Goal: Task Accomplishment & Management: Manage account settings

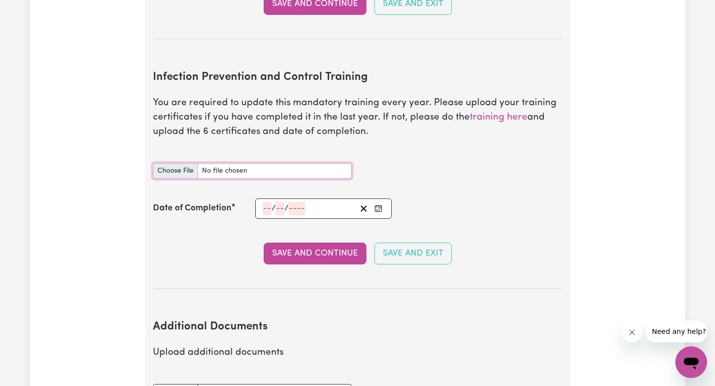
click at [163, 163] on input "Infection Prevention and Control Training document" at bounding box center [252, 170] width 199 height 15
type input "C:\fakepath\Chain of Infection.pdf"
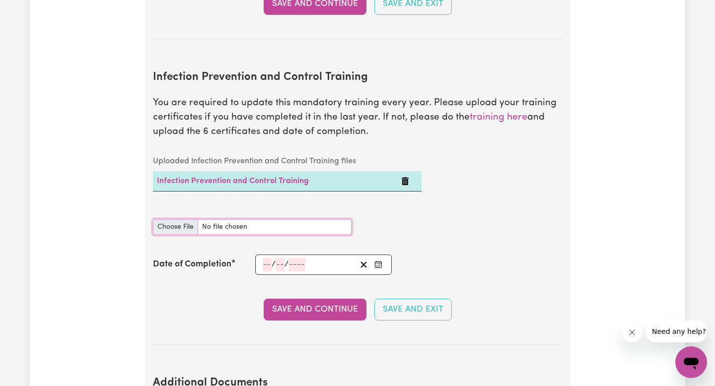
click at [180, 220] on input "Infection Prevention and Control Training document" at bounding box center [252, 227] width 199 height 15
type input "C:\fakepath\Hand Hygiene.pdf"
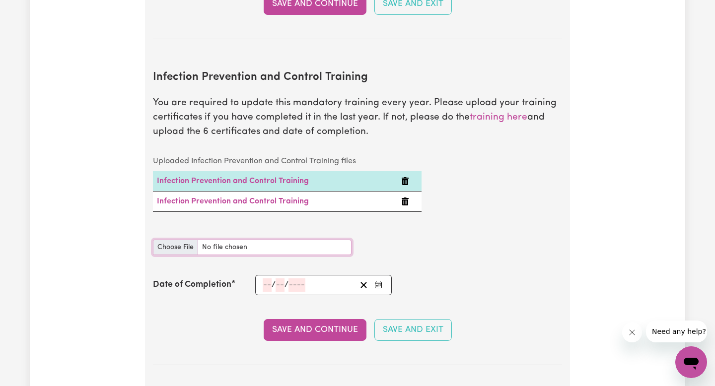
click at [178, 240] on input "Infection Prevention and Control Training document" at bounding box center [252, 247] width 199 height 15
type input "C:\fakepath\Personal Protective Equipment (PPE).pdf"
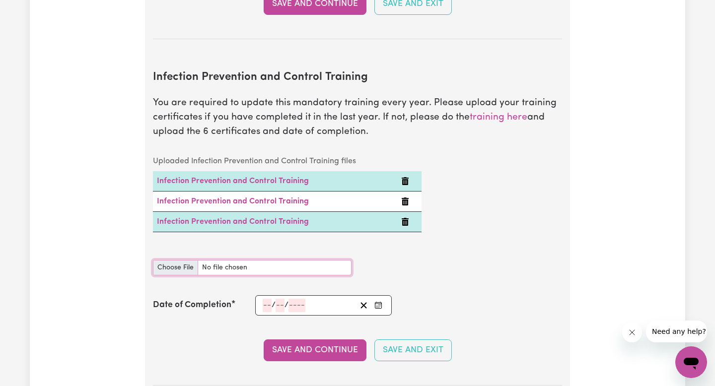
click at [165, 260] on input "Infection Prevention and Control Training document" at bounding box center [252, 267] width 199 height 15
type input "C:\fakepath\Cleaning.pdf"
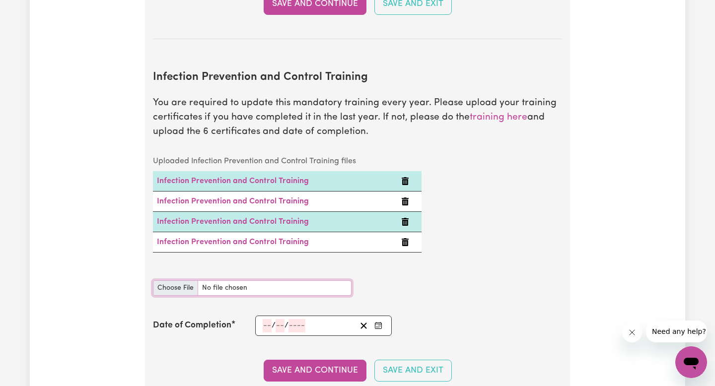
click at [178, 281] on input "Infection Prevention and Control Training document" at bounding box center [252, 288] width 199 height 15
type input "C:\fakepath\Waste Management.pdf"
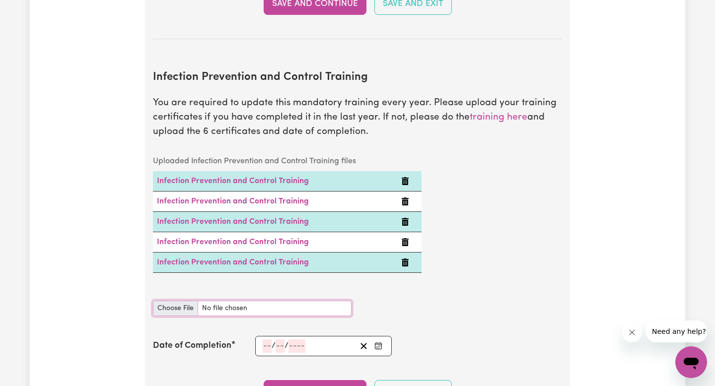
click at [175, 301] on input "Infection Prevention and Control Training document" at bounding box center [252, 308] width 199 height 15
type input "C:\fakepath\Outbreaks.pdf"
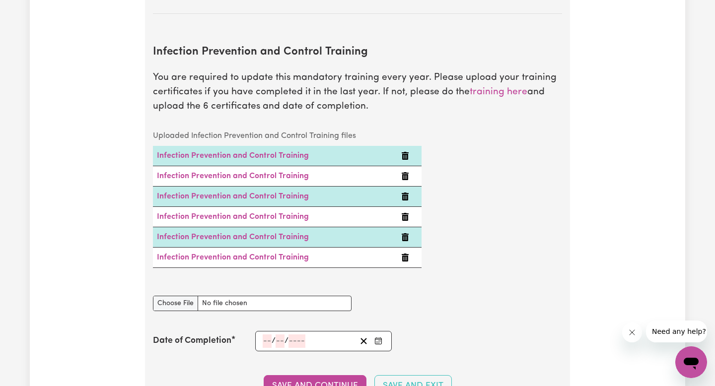
scroll to position [1599, 0]
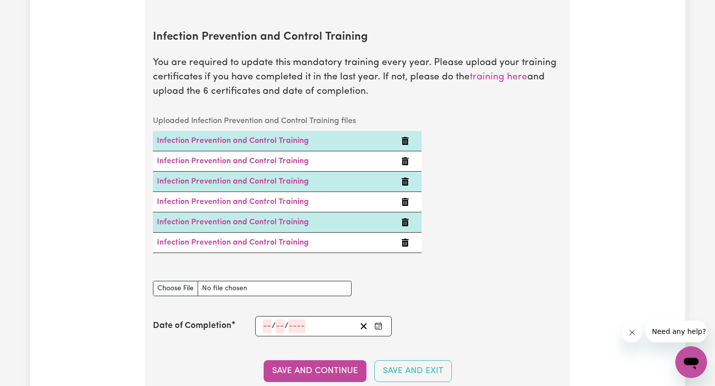
click at [284, 320] on input "number" at bounding box center [280, 326] width 9 height 13
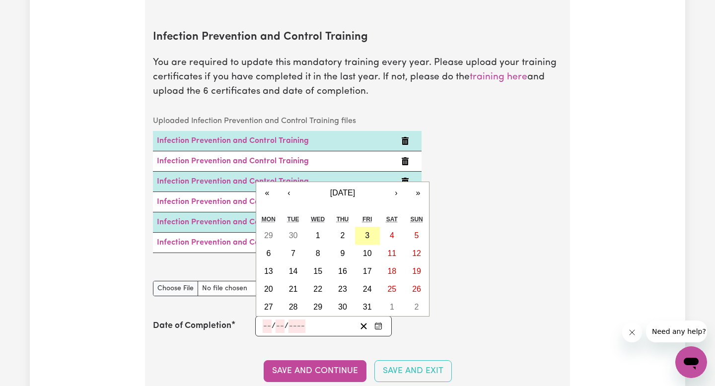
click at [366, 231] on abbr "3" at bounding box center [367, 235] width 4 height 8
type input "[DATE]"
type input "3"
type input "10"
type input "2025"
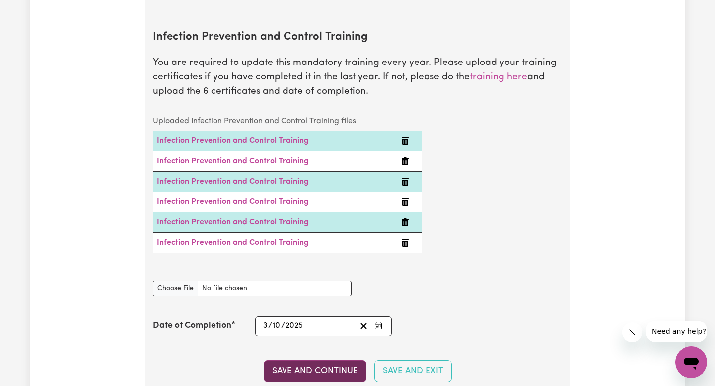
click at [335, 361] on button "Save and Continue" at bounding box center [315, 372] width 103 height 22
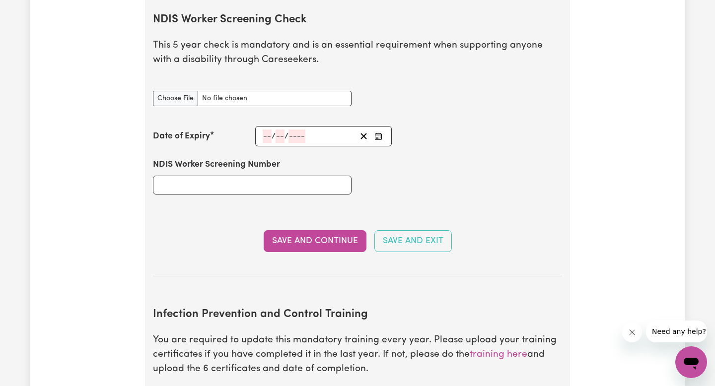
scroll to position [1323, 0]
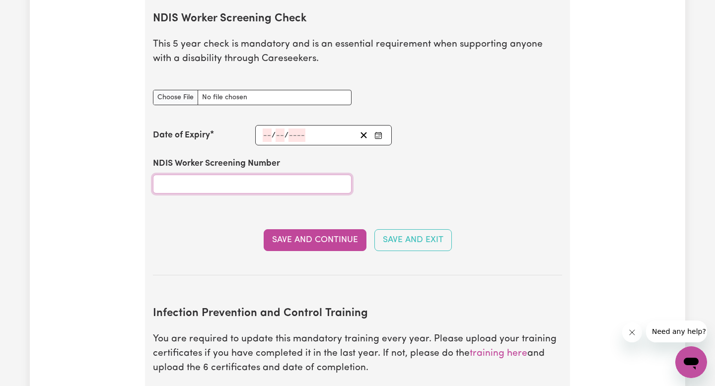
click at [228, 175] on input "NDIS Worker Screening Number" at bounding box center [252, 184] width 199 height 19
paste input "76526497"
type input "76526497"
click at [265, 125] on div "/ /" at bounding box center [323, 135] width 137 height 20
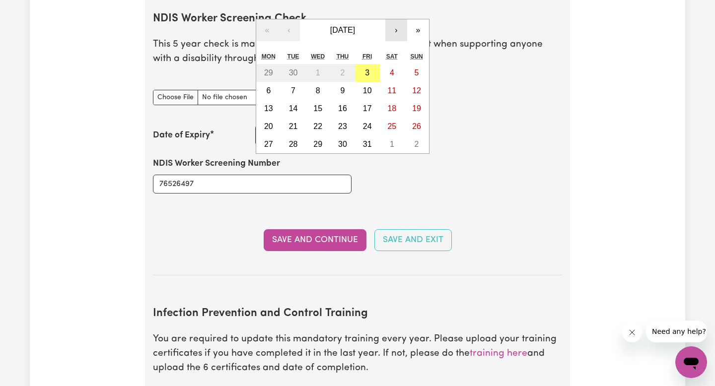
click at [396, 19] on button "›" at bounding box center [396, 30] width 22 height 22
click at [414, 19] on button "»" at bounding box center [418, 30] width 22 height 22
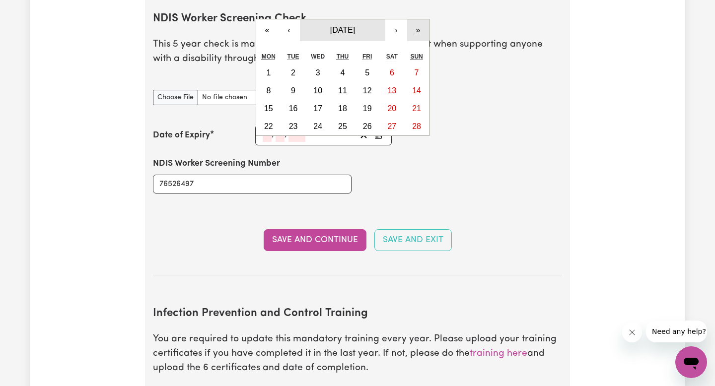
click at [344, 26] on span "[DATE]" at bounding box center [342, 30] width 25 height 8
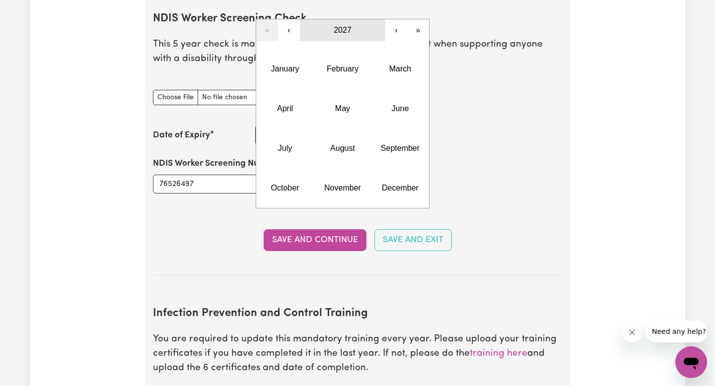
click at [354, 22] on button "2027" at bounding box center [342, 30] width 85 height 22
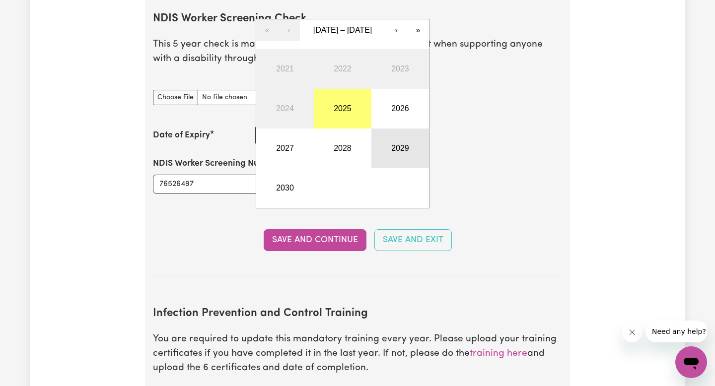
click at [397, 141] on button "2029" at bounding box center [401, 149] width 58 height 40
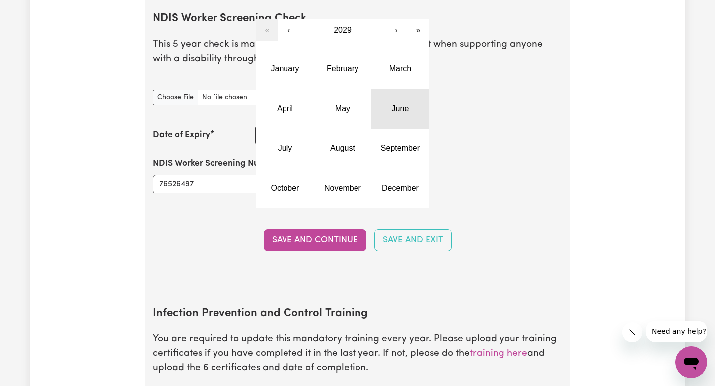
click at [402, 104] on abbr "June" at bounding box center [400, 108] width 17 height 8
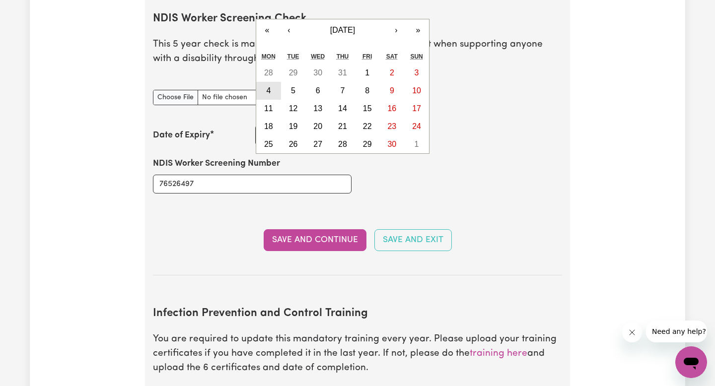
click at [276, 82] on button "4" at bounding box center [268, 91] width 25 height 18
type input "[DATE]"
type input "4"
type input "6"
type input "2029"
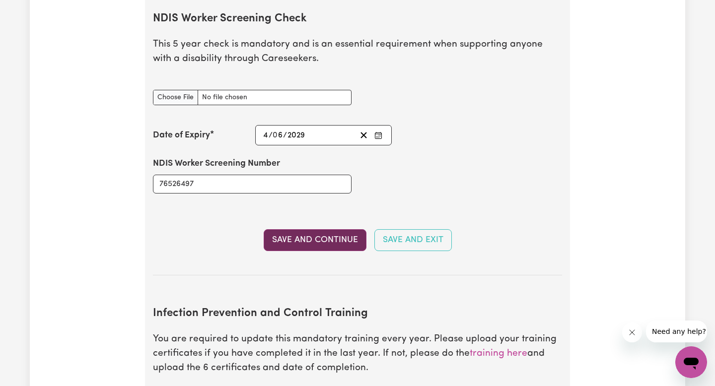
click at [331, 229] on button "Save and Continue" at bounding box center [315, 240] width 103 height 22
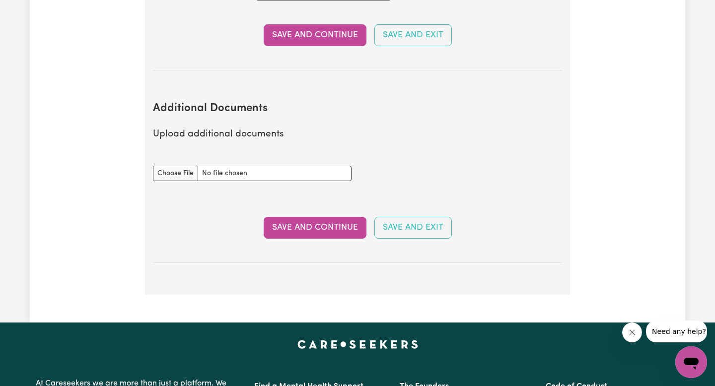
scroll to position [1939, 0]
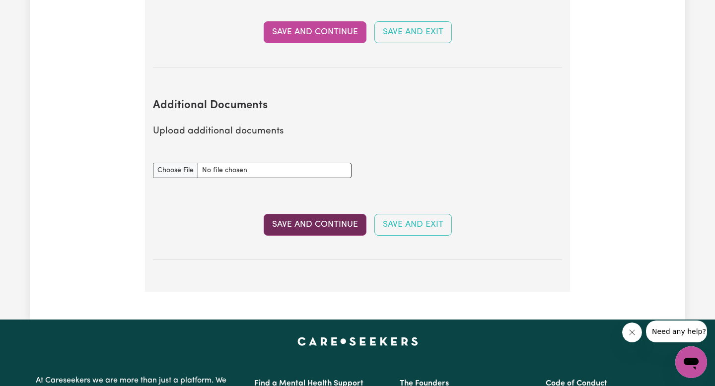
click at [344, 214] on button "Save and Continue" at bounding box center [315, 225] width 103 height 22
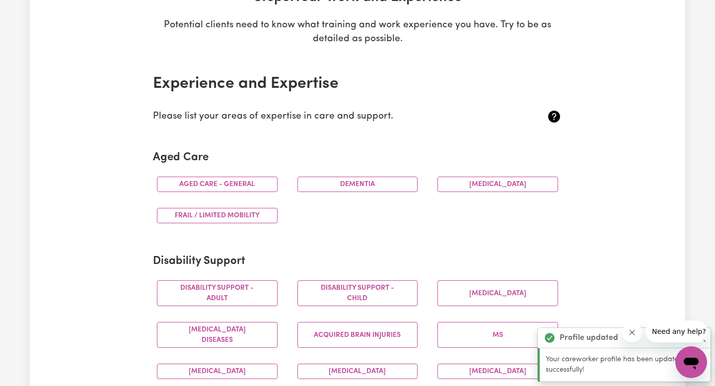
scroll to position [202, 0]
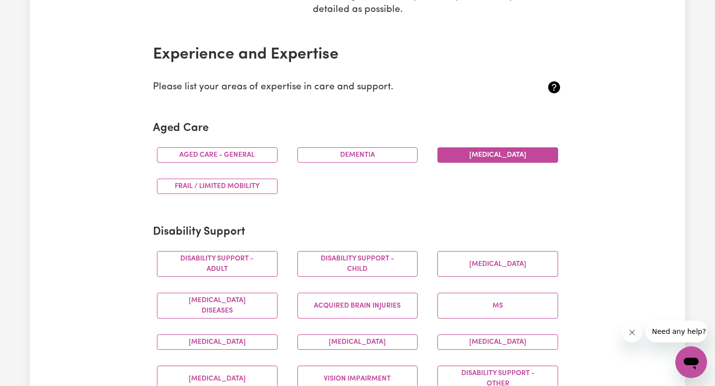
click at [491, 157] on button "[MEDICAL_DATA]" at bounding box center [498, 155] width 121 height 15
click at [251, 159] on button "Aged care - General" at bounding box center [217, 155] width 121 height 15
click at [345, 163] on div "Dementia" at bounding box center [358, 155] width 141 height 31
click at [345, 145] on div "Dementia" at bounding box center [358, 155] width 141 height 31
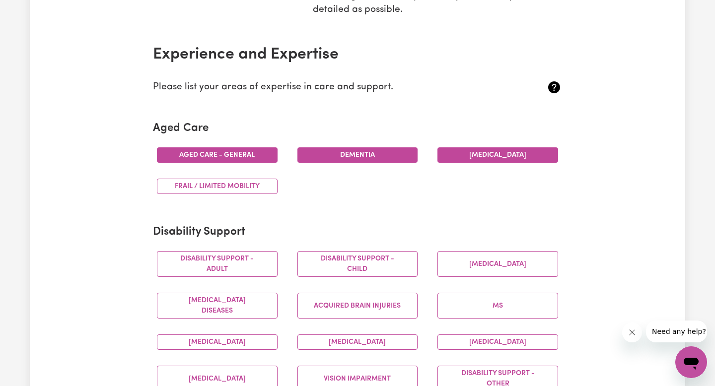
click at [348, 151] on button "Dementia" at bounding box center [358, 155] width 121 height 15
click at [234, 190] on button "Frail / limited mobility" at bounding box center [217, 186] width 121 height 15
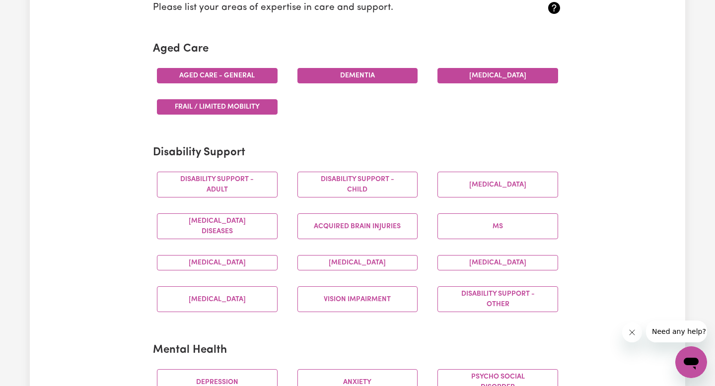
scroll to position [292, 0]
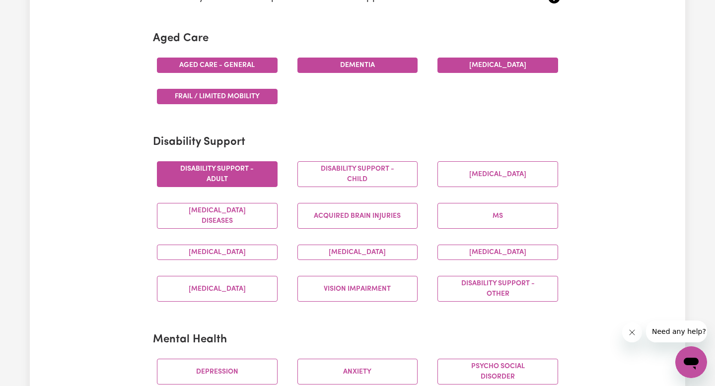
click at [251, 173] on button "Disability support - Adult" at bounding box center [217, 174] width 121 height 26
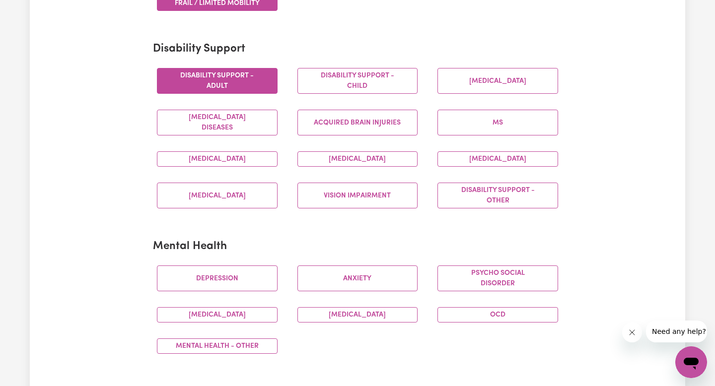
scroll to position [384, 0]
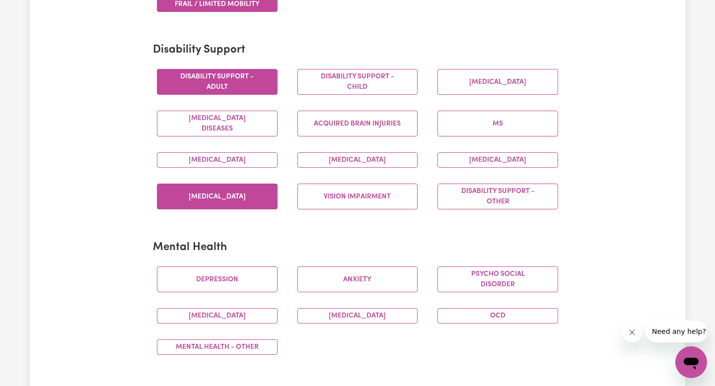
click at [218, 195] on button "[MEDICAL_DATA]" at bounding box center [217, 197] width 121 height 26
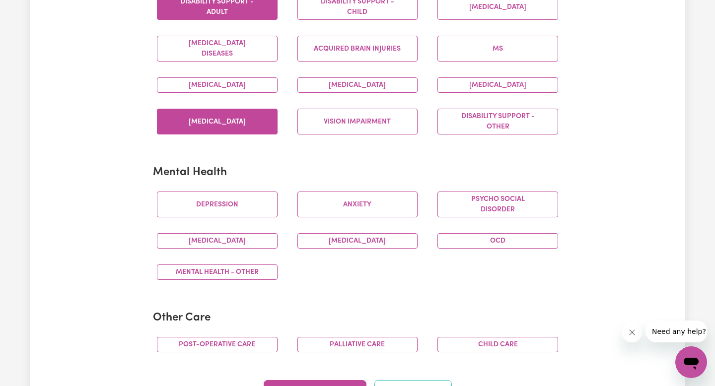
scroll to position [462, 0]
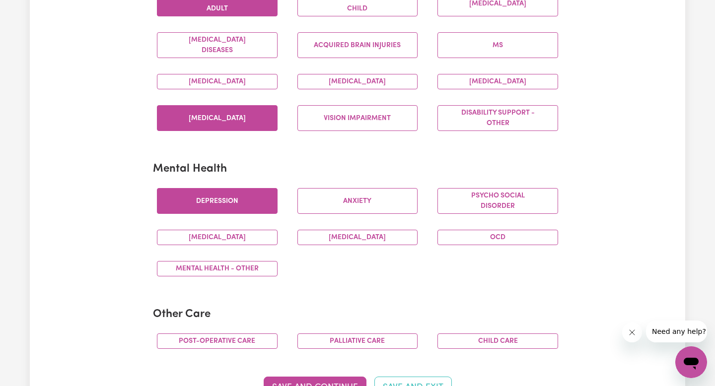
click at [224, 203] on button "Depression" at bounding box center [217, 201] width 121 height 26
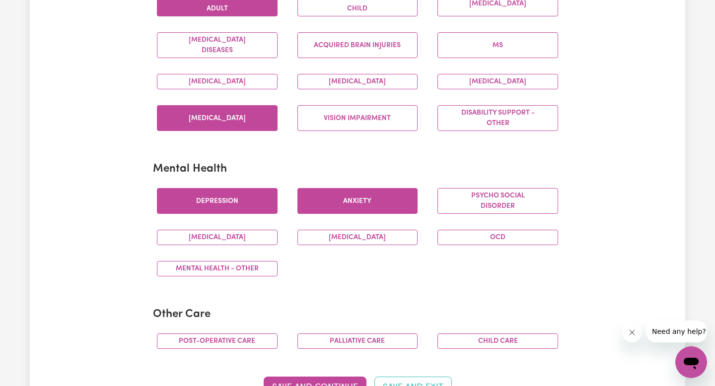
click at [320, 203] on button "Anxiety" at bounding box center [358, 201] width 121 height 26
click at [252, 266] on button "Mental Health - Other" at bounding box center [217, 268] width 121 height 15
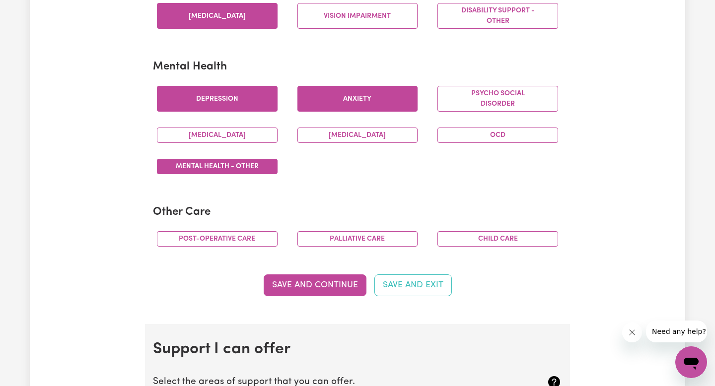
scroll to position [571, 0]
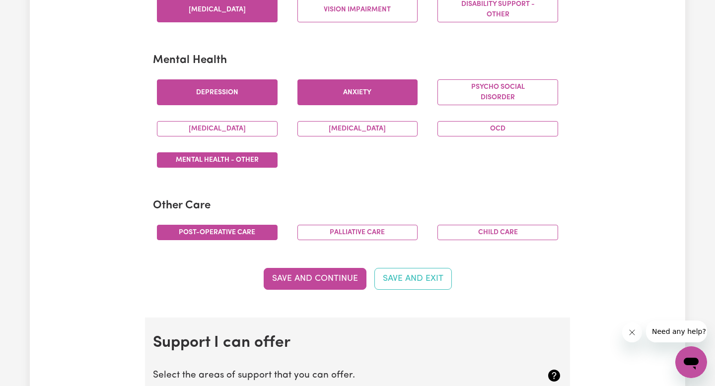
click at [248, 225] on button "Post-operative care" at bounding box center [217, 232] width 121 height 15
click at [326, 287] on button "Save and Continue" at bounding box center [315, 279] width 103 height 22
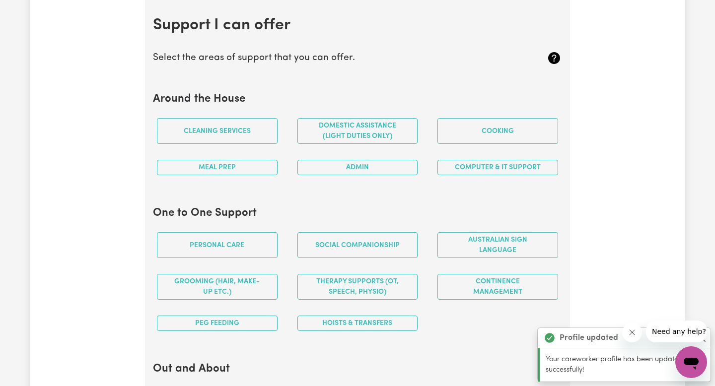
scroll to position [889, 0]
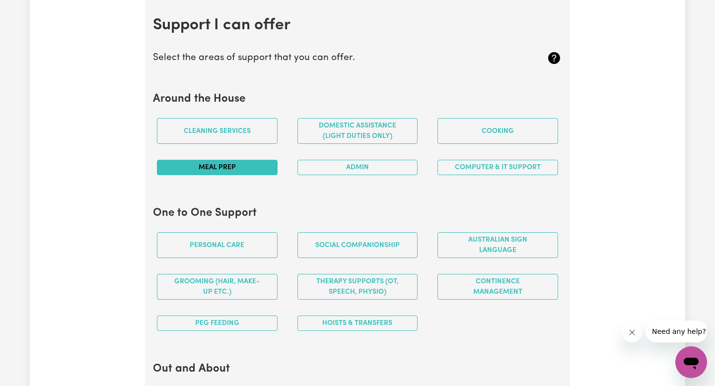
click at [264, 170] on button "Meal prep" at bounding box center [217, 167] width 121 height 15
click at [253, 166] on button "Meal prep" at bounding box center [217, 167] width 121 height 15
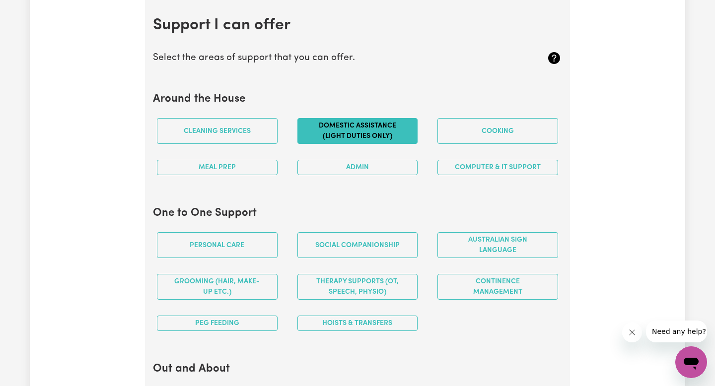
click at [367, 134] on button "Domestic assistance (light duties only)" at bounding box center [358, 131] width 121 height 26
click at [374, 163] on button "Admin" at bounding box center [358, 167] width 121 height 15
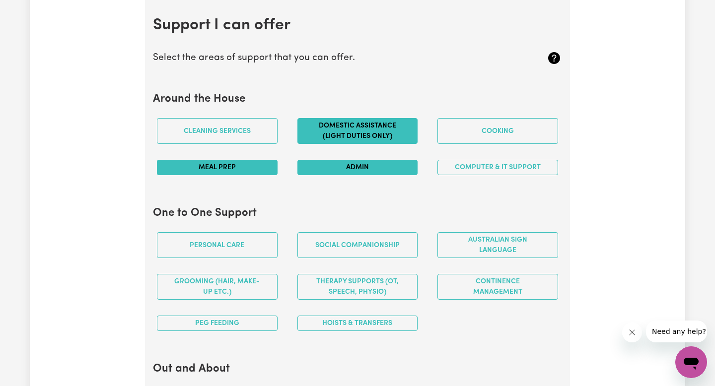
click at [253, 161] on button "Meal prep" at bounding box center [217, 167] width 121 height 15
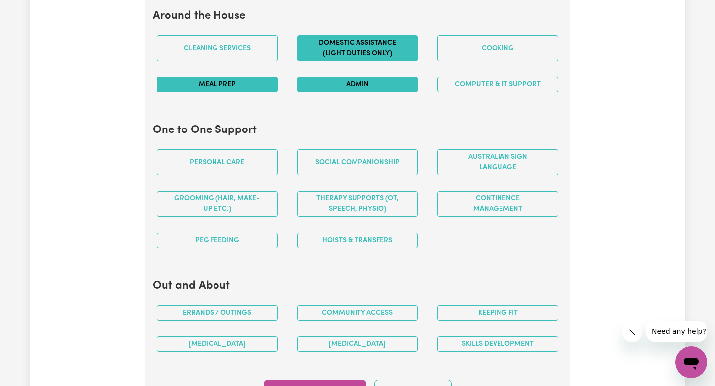
scroll to position [977, 0]
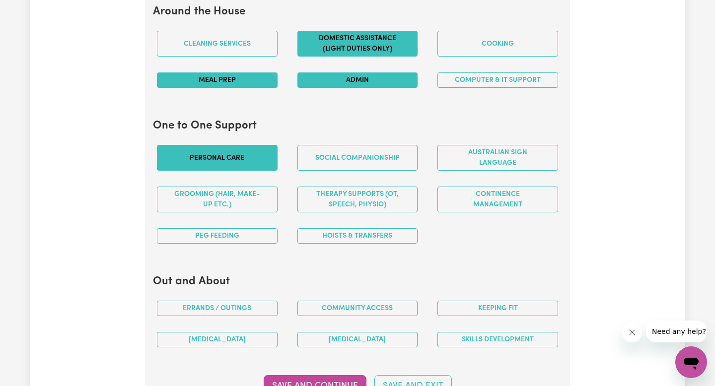
click at [246, 163] on button "Personal care" at bounding box center [217, 158] width 121 height 26
click at [270, 199] on button "Grooming (hair, make-up etc.)" at bounding box center [217, 200] width 121 height 26
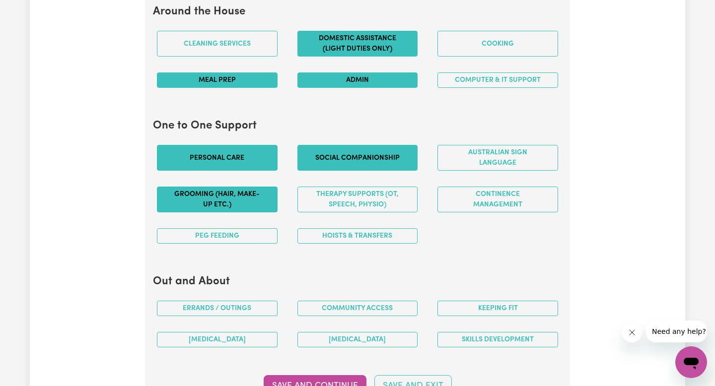
click at [378, 157] on button "Social companionship" at bounding box center [358, 158] width 121 height 26
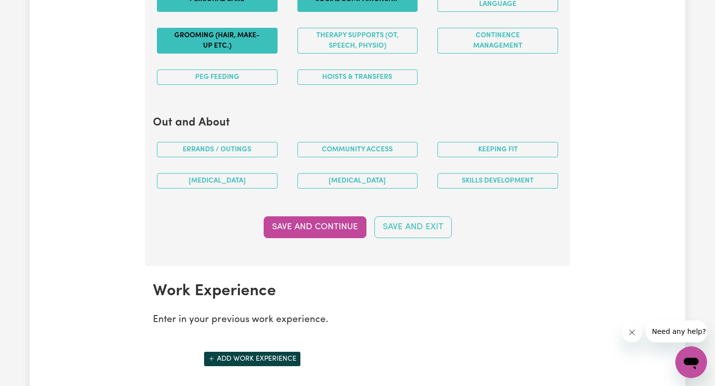
scroll to position [1151, 0]
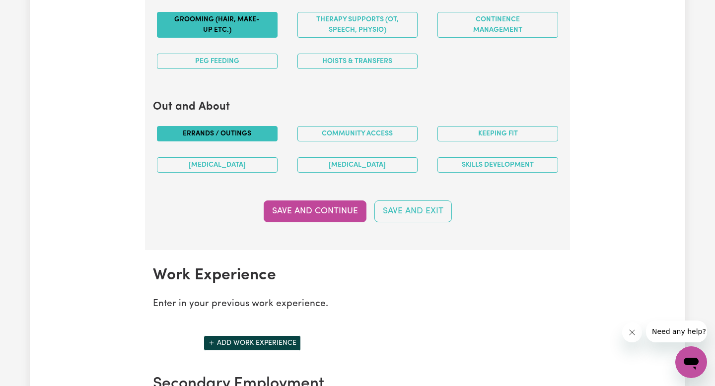
click at [242, 128] on button "Errands / Outings" at bounding box center [217, 133] width 121 height 15
click at [338, 137] on button "Community access" at bounding box center [358, 133] width 121 height 15
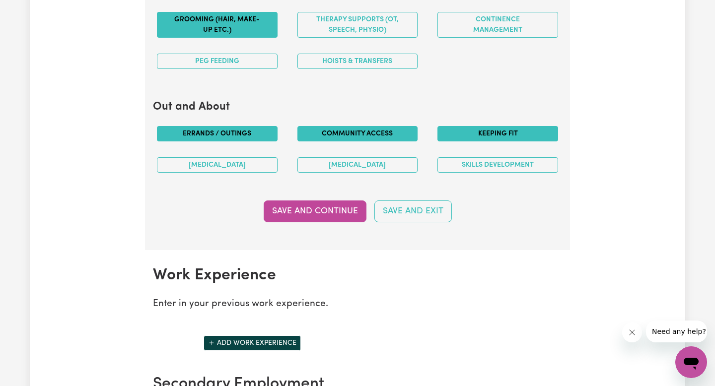
click at [483, 137] on button "Keeping fit" at bounding box center [498, 133] width 121 height 15
click at [312, 211] on button "Save and Continue" at bounding box center [315, 212] width 103 height 22
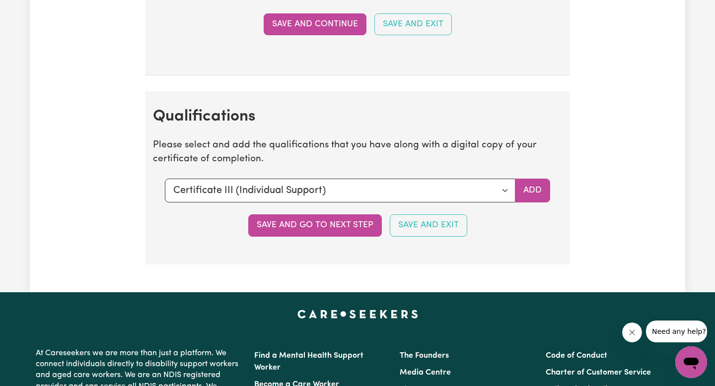
scroll to position [2227, 0]
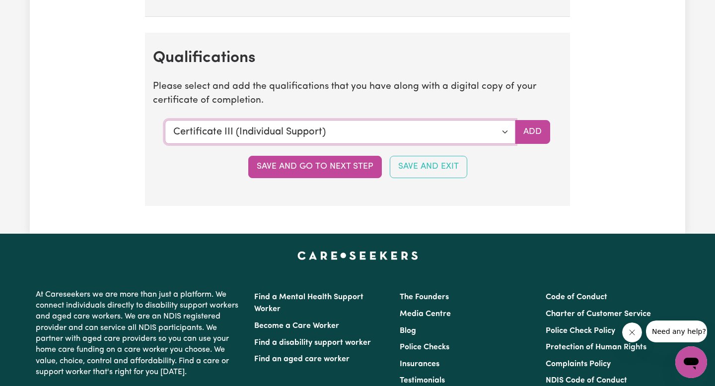
click at [429, 132] on select "Select a qualification to add... Certificate III (Individual Support) Certifica…" at bounding box center [340, 132] width 351 height 24
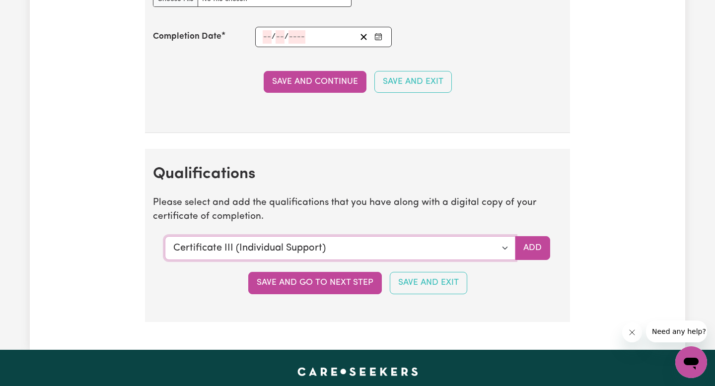
scroll to position [2152, 0]
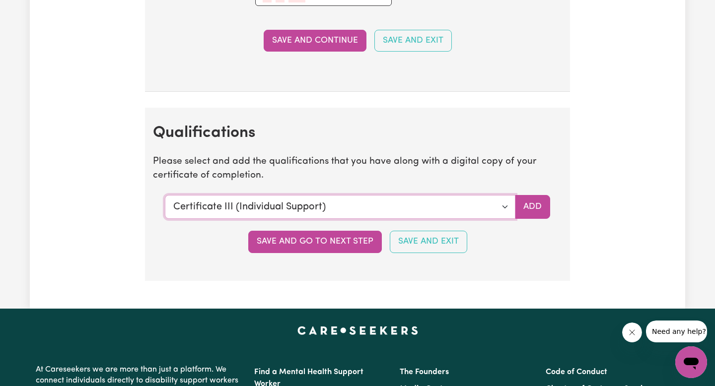
click at [488, 209] on select "Select a qualification to add... Certificate III (Individual Support) Certifica…" at bounding box center [340, 207] width 351 height 24
select select "Bachelor of Nursing (Not Registered Under [PERSON_NAME])"
click at [165, 195] on select "Select a qualification to add... Certificate III (Individual Support) Certifica…" at bounding box center [340, 207] width 351 height 24
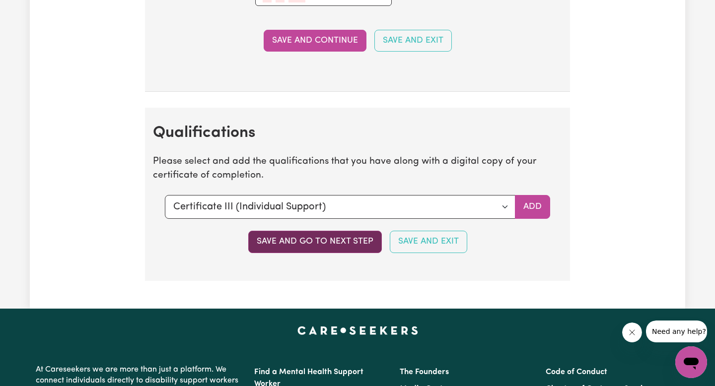
click at [334, 248] on button "Save and go to next step" at bounding box center [315, 242] width 134 height 22
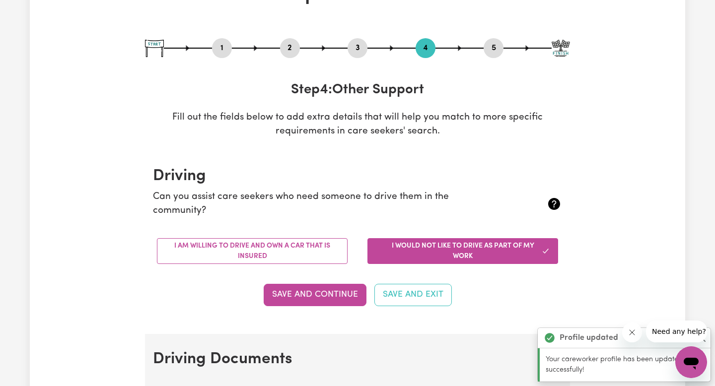
scroll to position [114, 0]
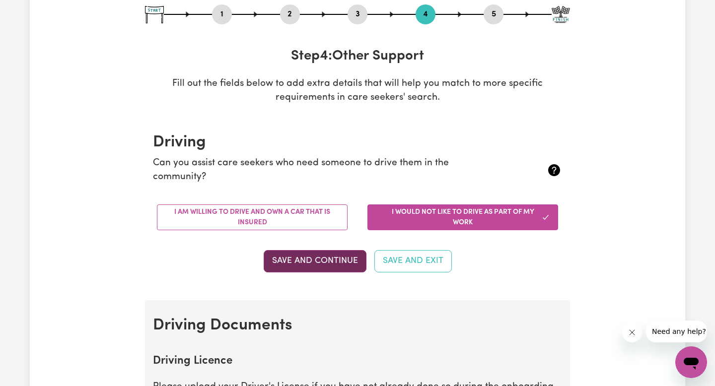
click at [334, 257] on button "Save and Continue" at bounding box center [315, 261] width 103 height 22
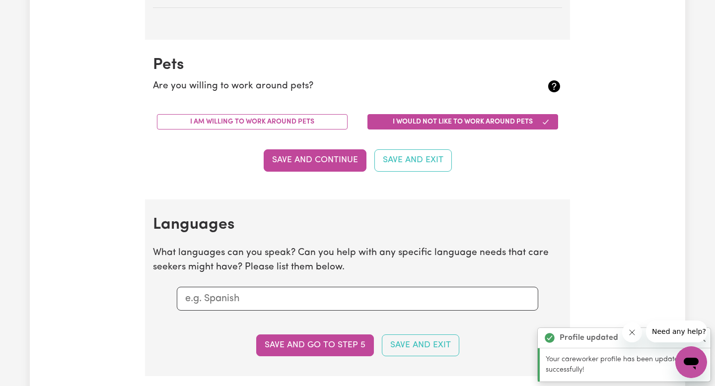
scroll to position [794, 0]
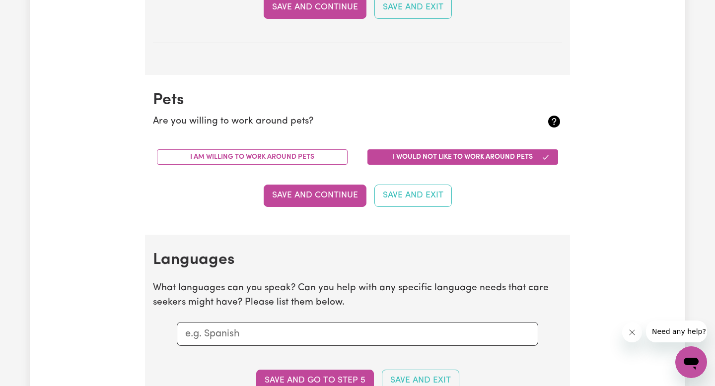
click at [324, 165] on div "I am willing to work around pets" at bounding box center [252, 157] width 211 height 31
click at [327, 192] on button "Save and Continue" at bounding box center [315, 196] width 103 height 22
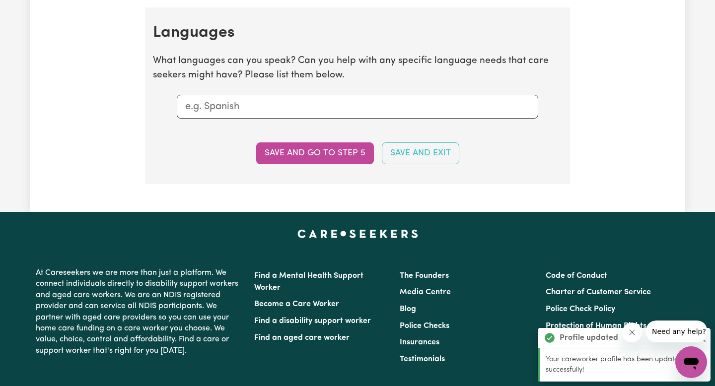
scroll to position [1029, 0]
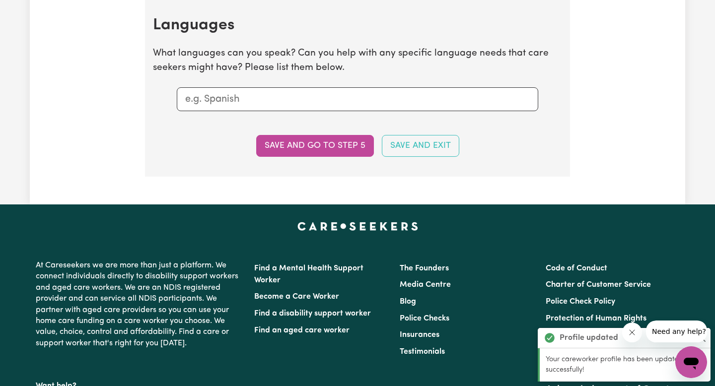
click at [281, 110] on div at bounding box center [358, 99] width 362 height 24
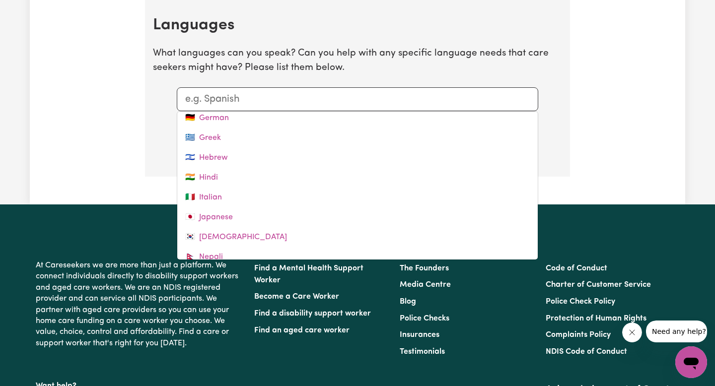
scroll to position [227, 0]
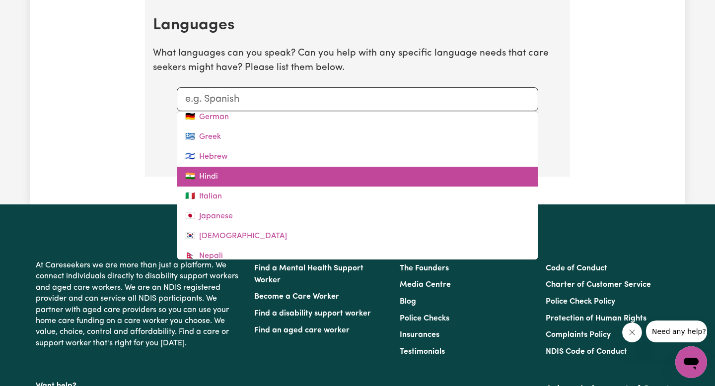
click at [283, 173] on link "🇮🇳 Hindi" at bounding box center [357, 177] width 361 height 20
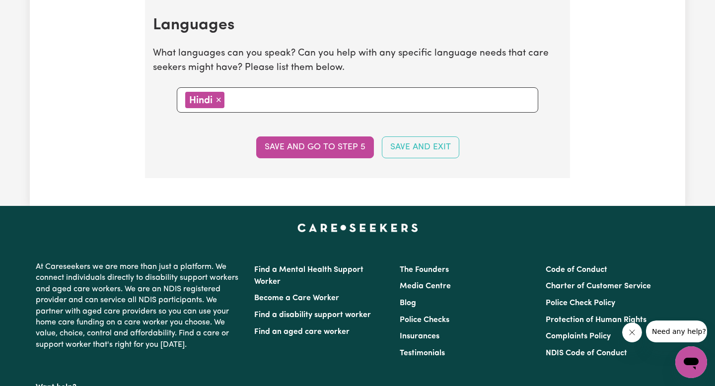
click at [265, 106] on input "text" at bounding box center [379, 99] width 303 height 15
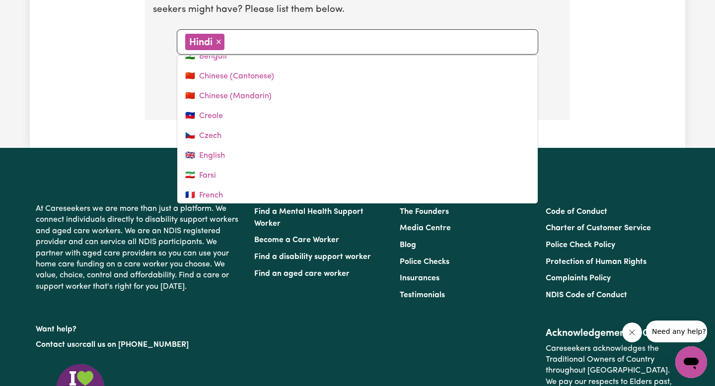
scroll to position [80, 0]
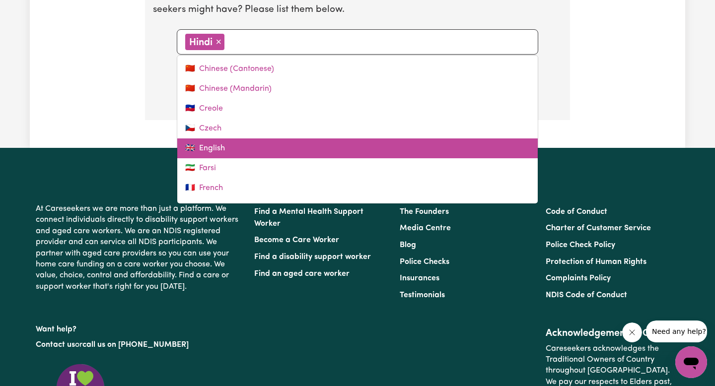
click at [258, 150] on link "🇬🇧 English" at bounding box center [357, 149] width 361 height 20
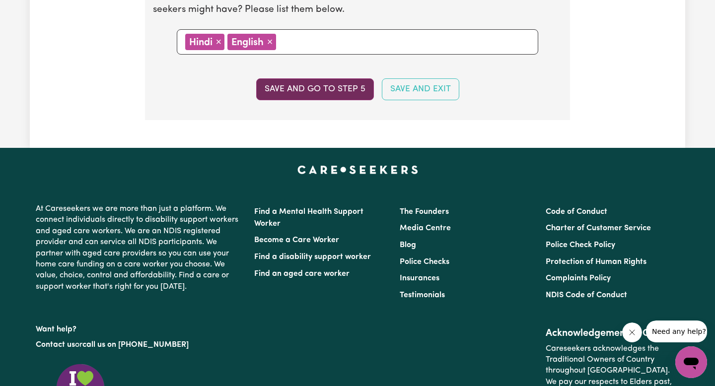
click at [294, 91] on button "Save and go to step 5" at bounding box center [315, 89] width 118 height 22
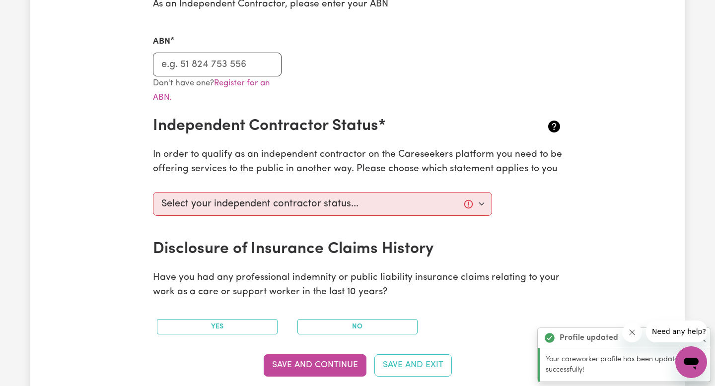
scroll to position [282, 0]
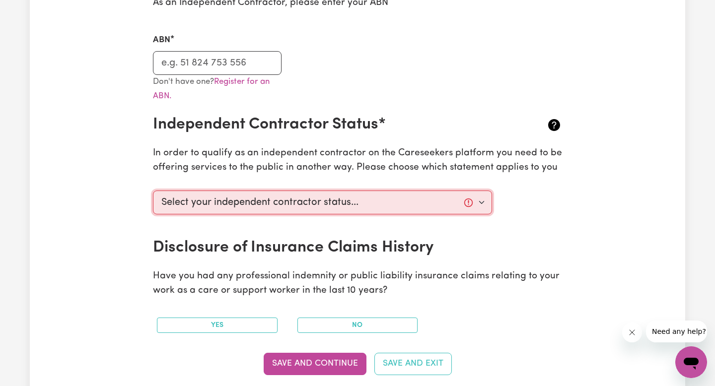
click at [328, 205] on select "Select your independent contractor status... I am providing services through an…" at bounding box center [322, 203] width 339 height 24
select select "I am providing services privately on my own"
click at [153, 191] on select "Select your independent contractor status... I am providing services through an…" at bounding box center [322, 203] width 339 height 24
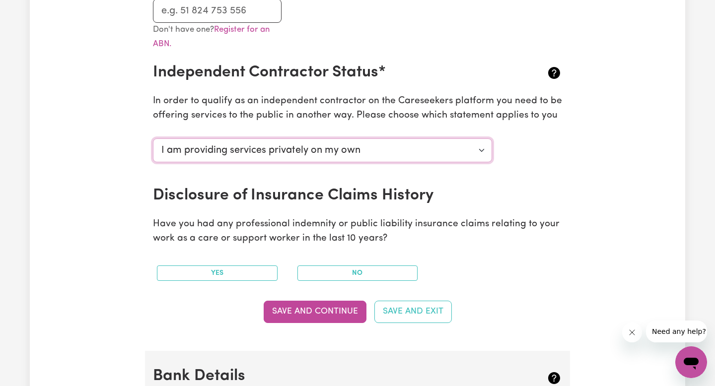
scroll to position [335, 0]
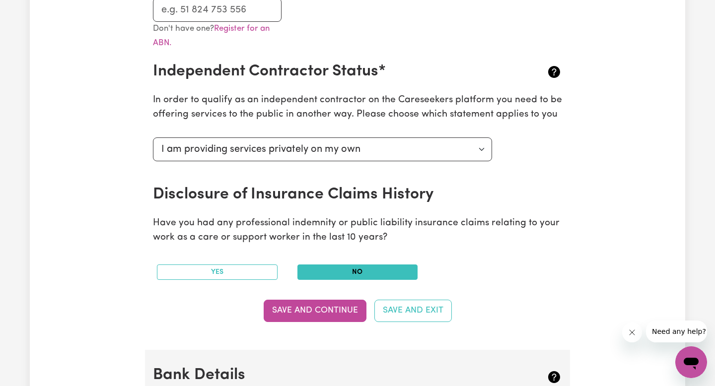
click at [357, 276] on button "No" at bounding box center [358, 272] width 121 height 15
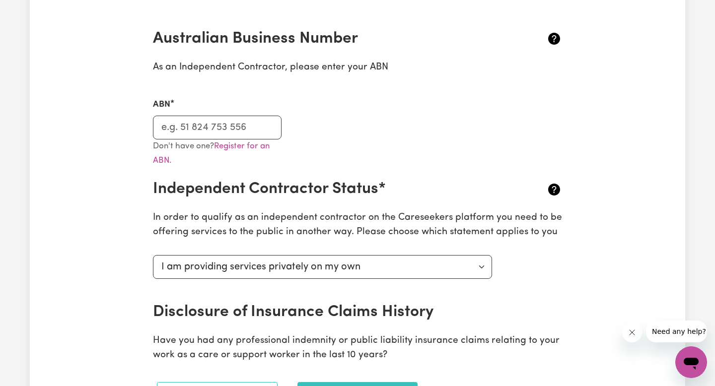
scroll to position [215, 0]
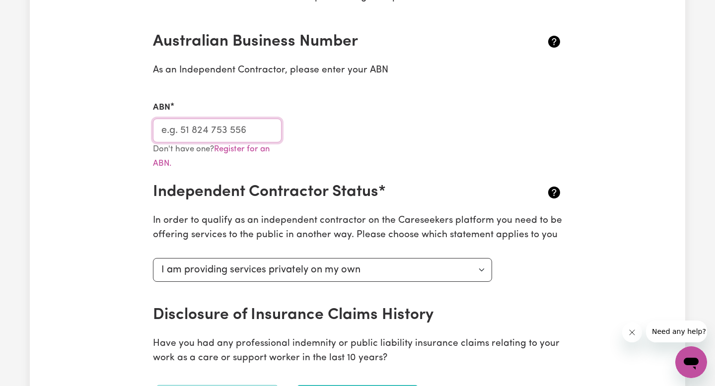
click at [199, 124] on input "ABN" at bounding box center [217, 131] width 129 height 24
click at [187, 137] on input "ABN" at bounding box center [217, 131] width 129 height 24
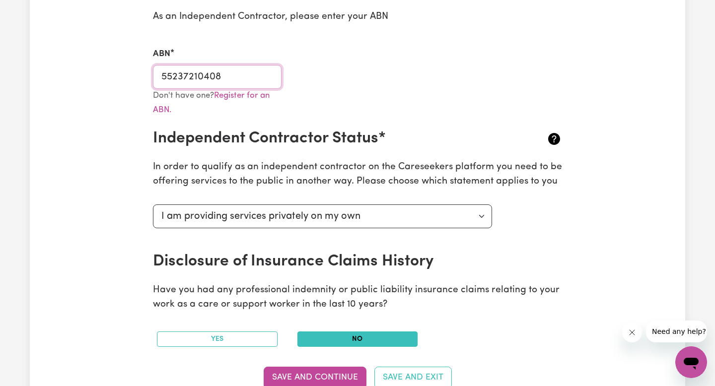
scroll to position [316, 0]
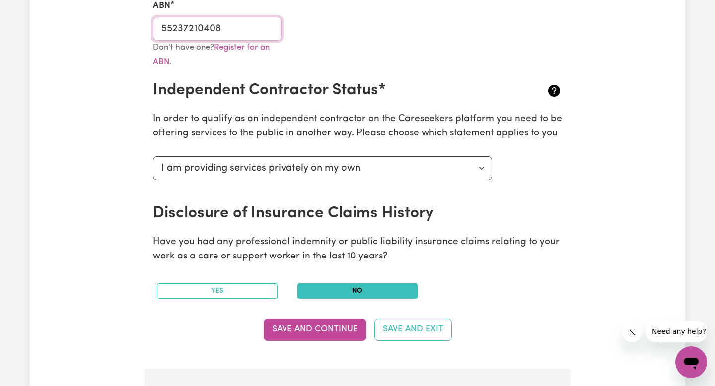
type input "55237210408"
click at [418, 169] on select "Select your independent contractor status... I am providing services through an…" at bounding box center [322, 168] width 339 height 24
click at [153, 156] on select "Select your independent contractor status... I am providing services through an…" at bounding box center [322, 168] width 339 height 24
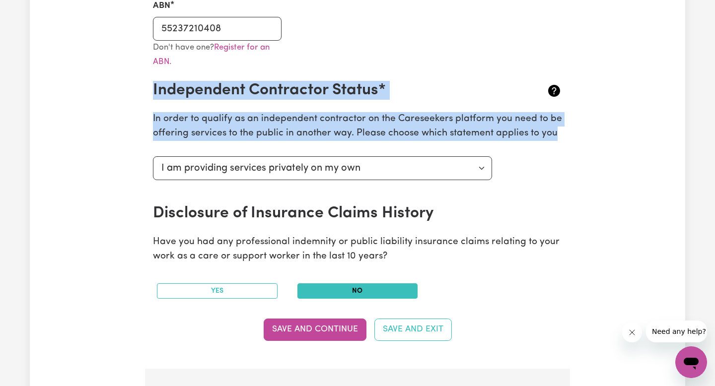
drag, startPoint x: 143, startPoint y: 90, endPoint x: 374, endPoint y: 185, distance: 249.5
click at [374, 185] on div "Update Profile 1 2 3 4 5 Step 5 : Payment Details We can't wait for you to comp…" at bounding box center [357, 253] width 437 height 1014
copy section "Independent Contractor Status* In order to qualify as an independent contractor…"
click at [428, 173] on select "Select your independent contractor status... I am providing services through an…" at bounding box center [322, 168] width 339 height 24
click at [321, 172] on select "Select your independent contractor status... I am providing services through an…" at bounding box center [322, 168] width 339 height 24
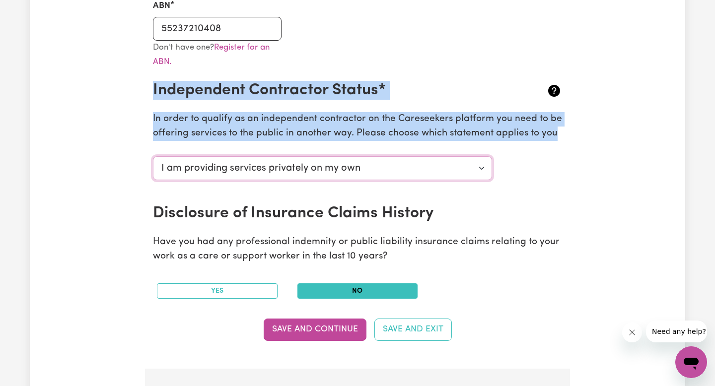
select select "I am working in another industry"
click at [153, 156] on select "Select your independent contractor status... I am providing services through an…" at bounding box center [322, 168] width 339 height 24
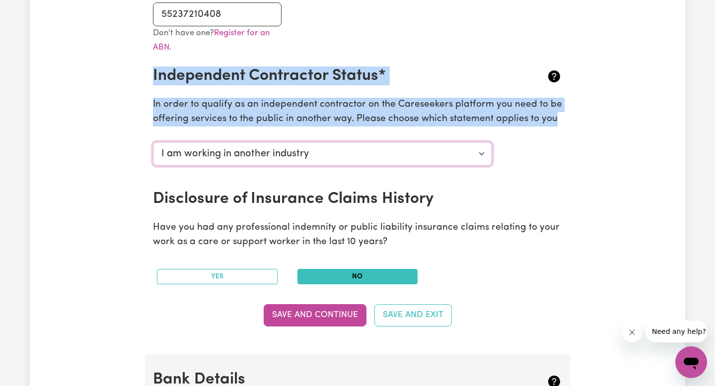
scroll to position [334, 0]
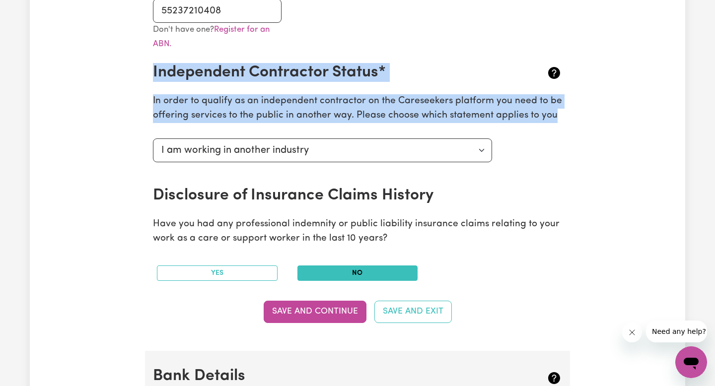
click at [416, 197] on h2 "Disclosure of Insurance Claims History" at bounding box center [323, 195] width 341 height 19
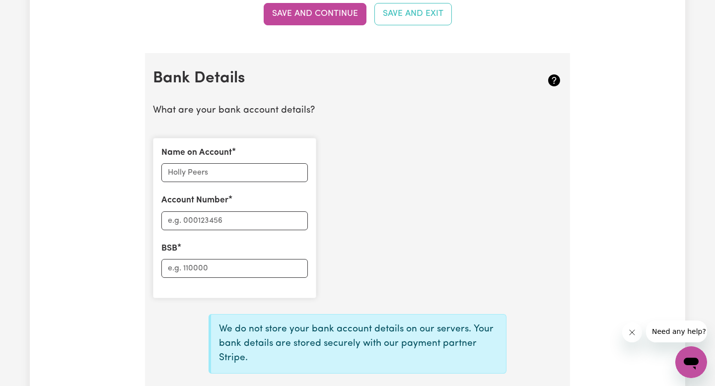
scroll to position [633, 0]
click at [243, 171] on input "Name on Account" at bounding box center [234, 171] width 147 height 19
type input "[PERSON_NAME]"
click at [236, 220] on input "Account Number" at bounding box center [234, 220] width 147 height 19
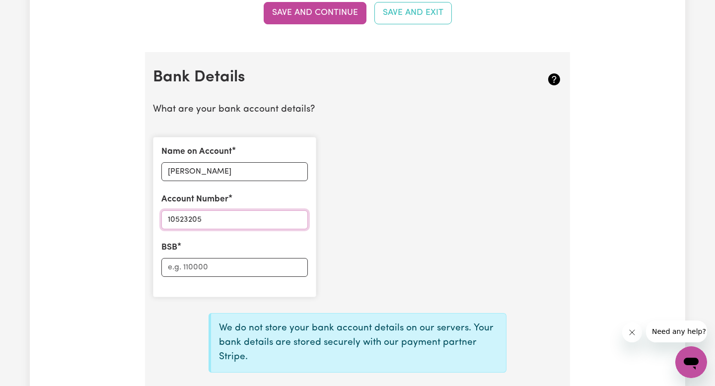
type input "10523205"
click at [211, 270] on input "BSB" at bounding box center [234, 267] width 147 height 19
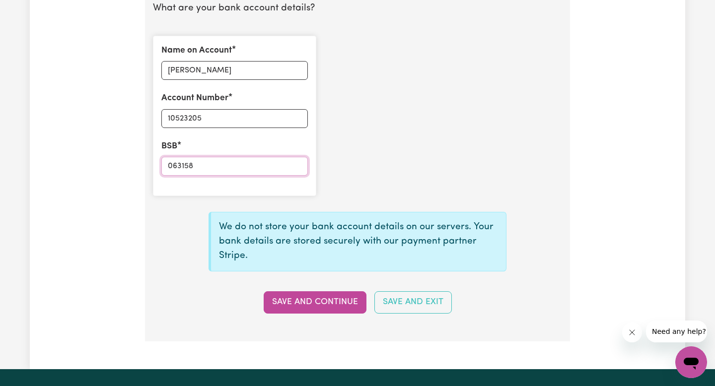
scroll to position [736, 0]
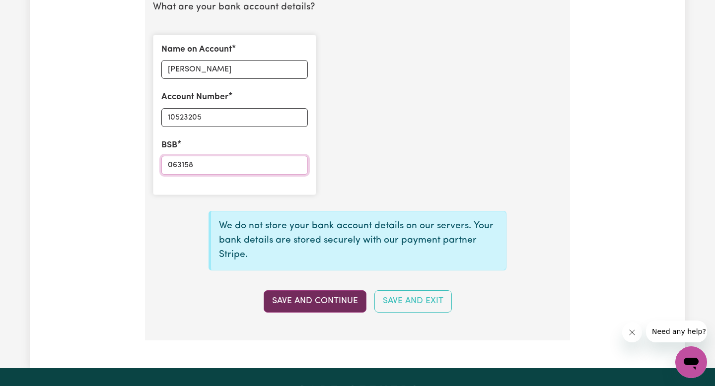
type input "063158"
click at [329, 298] on button "Save and Continue" at bounding box center [315, 302] width 103 height 22
select select
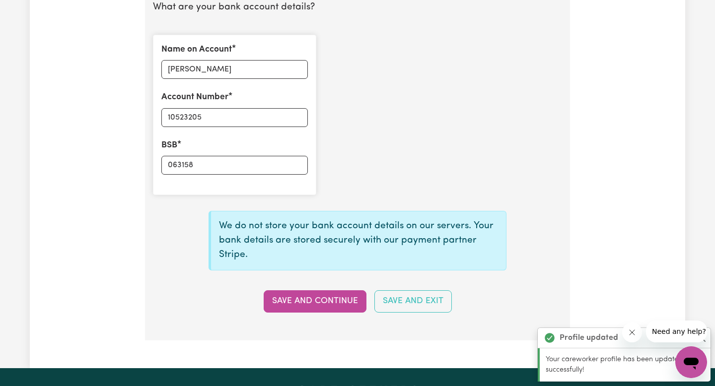
type input "****3205"
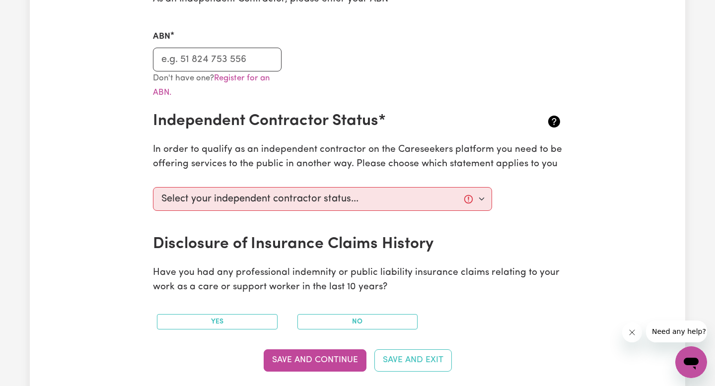
scroll to position [295, 0]
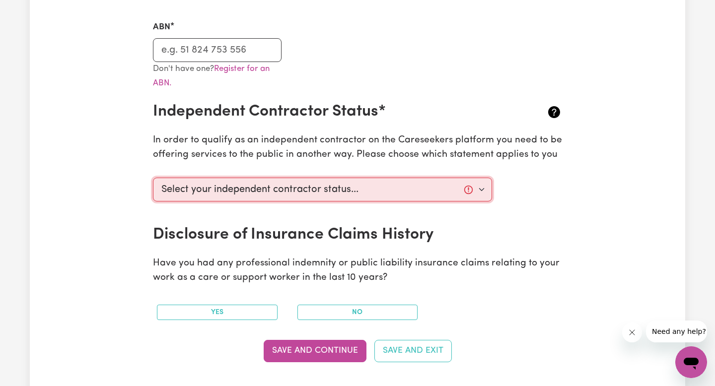
click at [373, 187] on select "Select your independent contractor status... I am providing services through an…" at bounding box center [322, 190] width 339 height 24
select select "I am working in another industry"
click at [153, 178] on select "Select your independent contractor status... I am providing services through an…" at bounding box center [322, 190] width 339 height 24
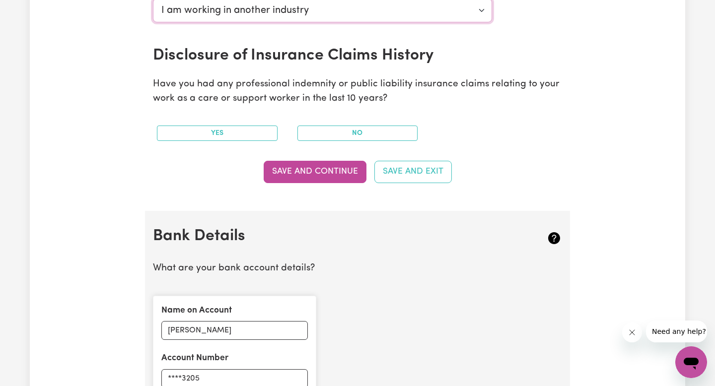
scroll to position [430, 0]
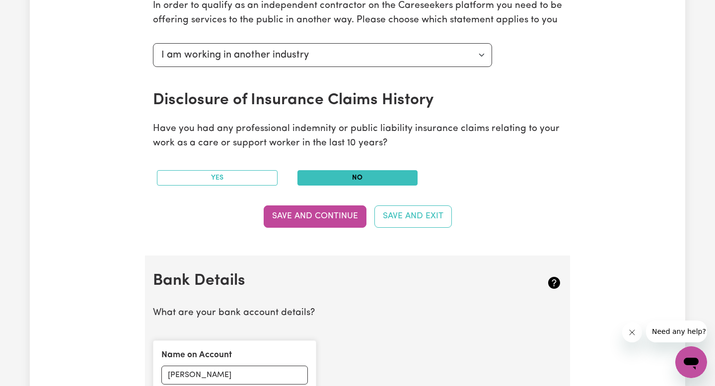
click at [354, 176] on button "No" at bounding box center [358, 177] width 121 height 15
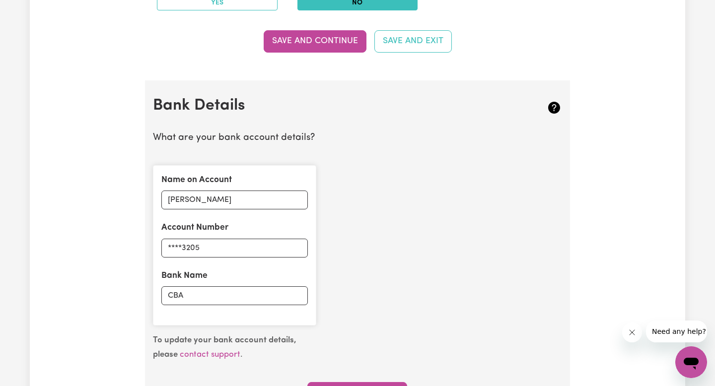
scroll to position [538, 0]
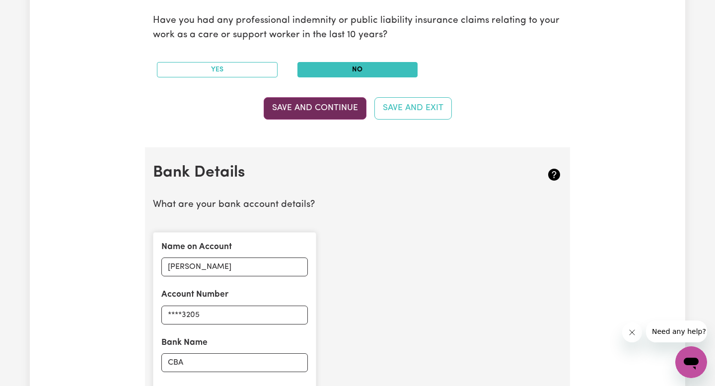
click at [323, 104] on button "Save and Continue" at bounding box center [315, 108] width 103 height 22
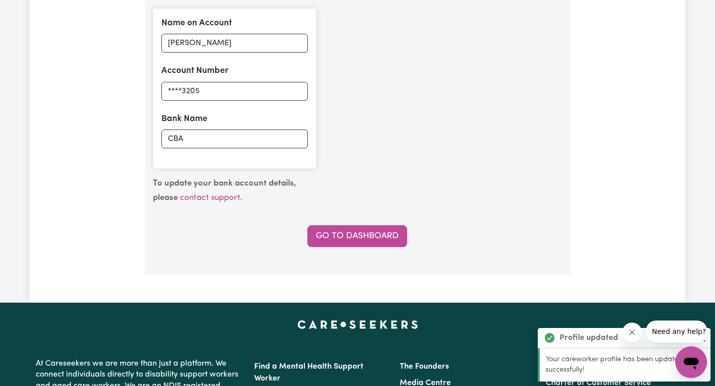
scroll to position [765, 0]
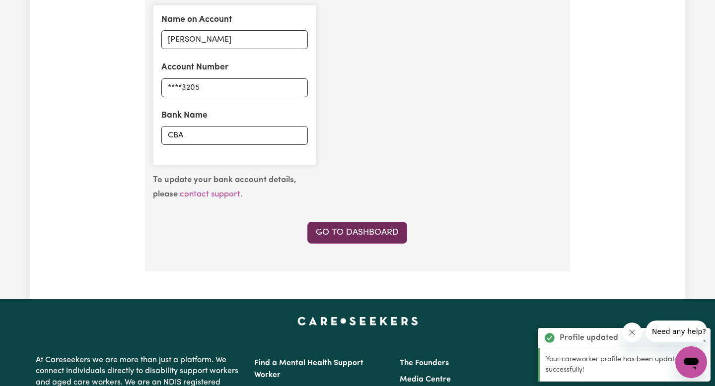
click at [380, 243] on link "Go to Dashboard" at bounding box center [357, 233] width 100 height 22
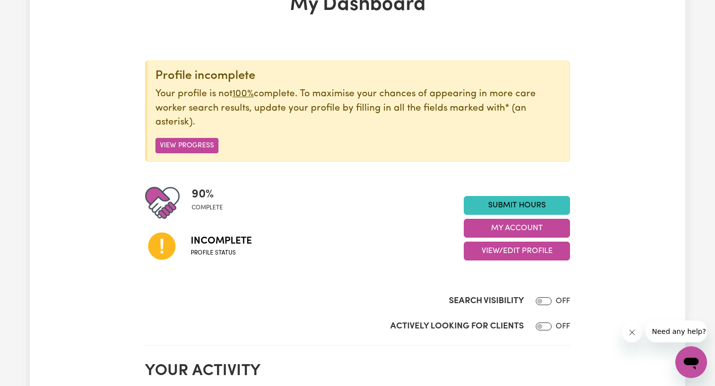
scroll to position [73, 0]
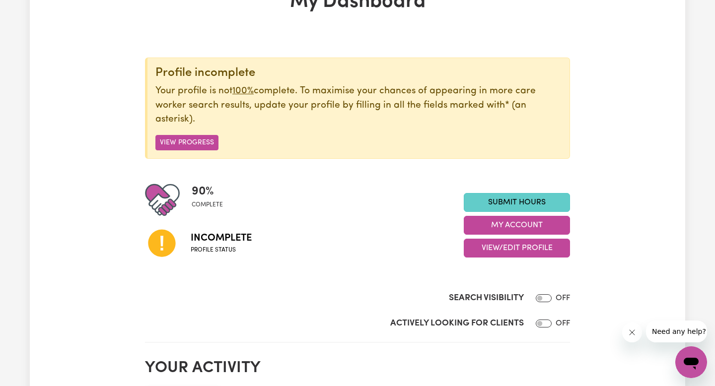
click at [515, 202] on link "Submit Hours" at bounding box center [517, 202] width 106 height 19
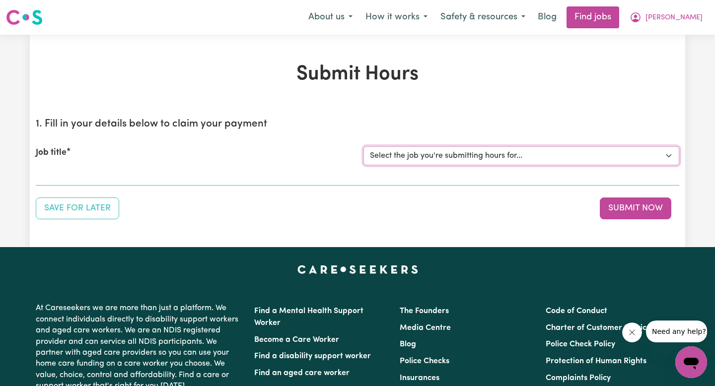
click at [489, 155] on select "Select the job you're submitting hours for..." at bounding box center [522, 156] width 316 height 19
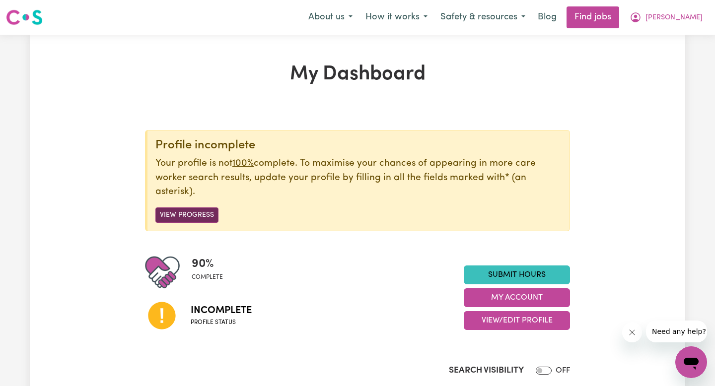
click at [178, 209] on button "View Progress" at bounding box center [186, 215] width 63 height 15
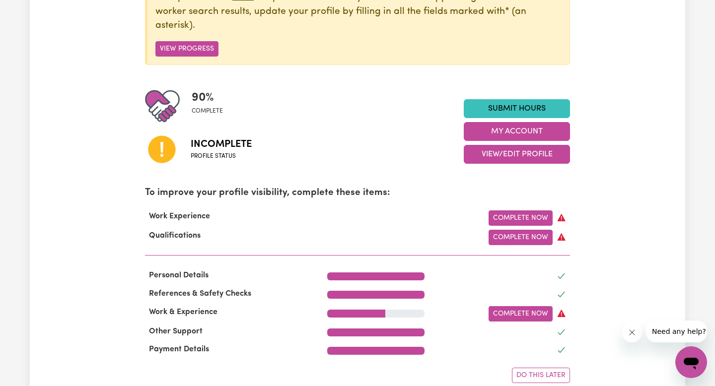
scroll to position [199, 0]
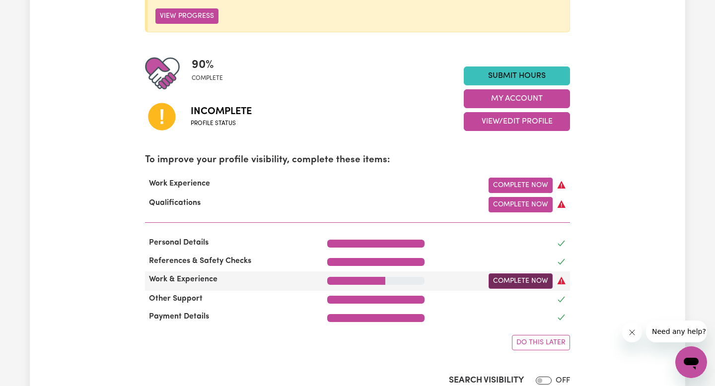
click at [519, 277] on link "Complete Now" at bounding box center [521, 281] width 64 height 15
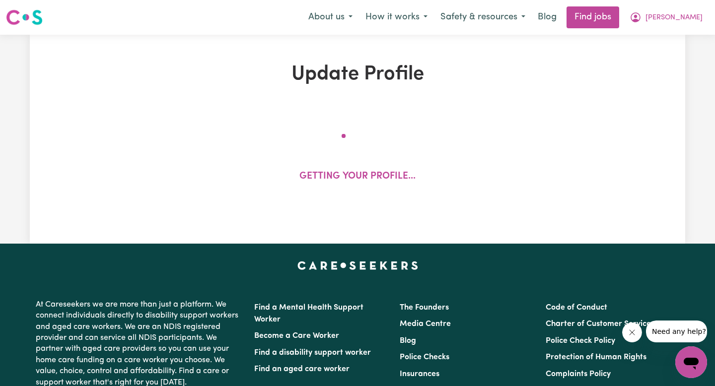
select select "Certificate III (Individual Support)"
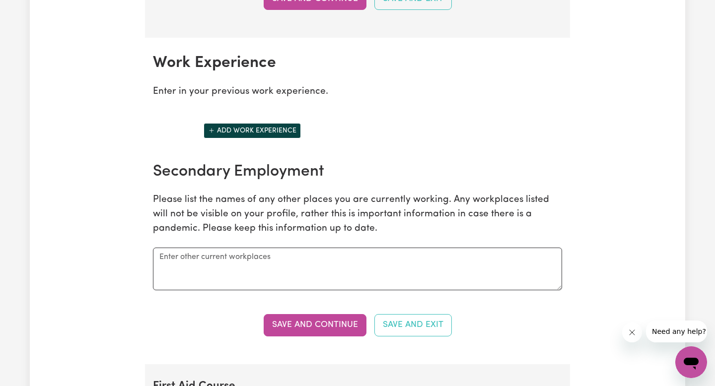
scroll to position [1314, 0]
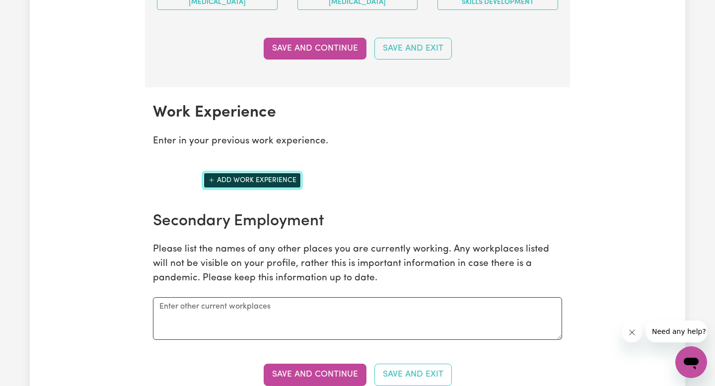
click at [271, 180] on button "Add work experience" at bounding box center [252, 180] width 97 height 15
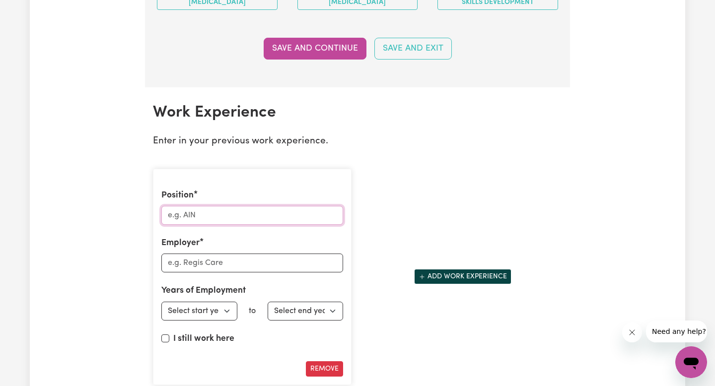
click at [236, 218] on input "Position" at bounding box center [252, 215] width 182 height 19
type input "Student Registered Nurse"
click at [196, 270] on input "Employer" at bounding box center [252, 263] width 182 height 19
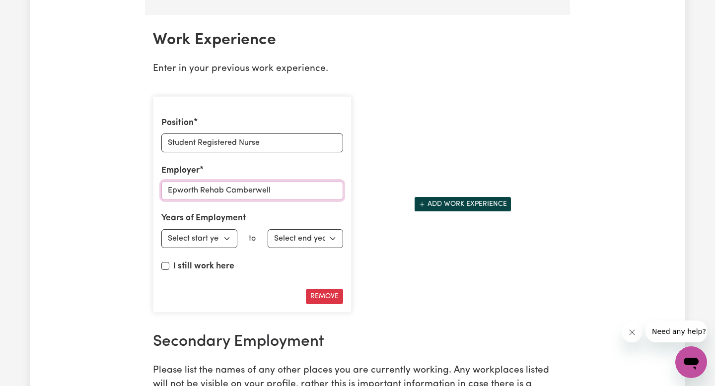
scroll to position [1394, 0]
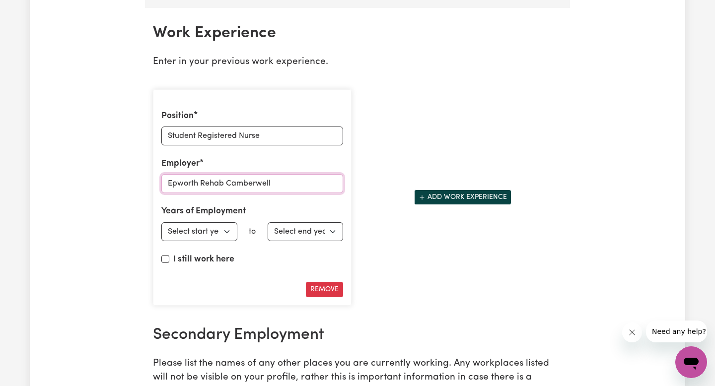
type input "Epworth Rehab Camberwell"
click at [455, 195] on button "Add work experience" at bounding box center [462, 197] width 97 height 15
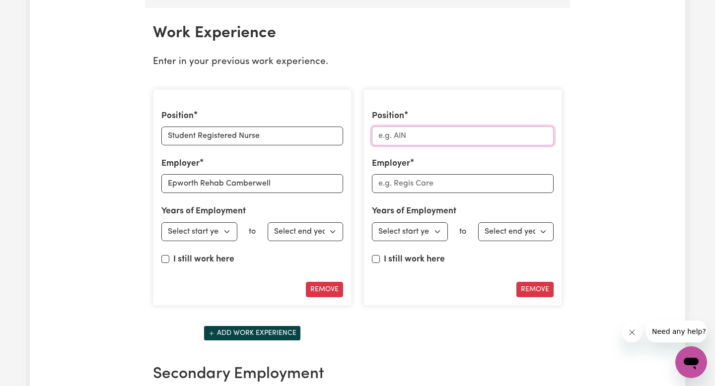
click at [441, 139] on input "Position" at bounding box center [463, 136] width 182 height 19
type input "Student Registered Nurse"
click at [452, 187] on input "Employer" at bounding box center [463, 183] width 182 height 19
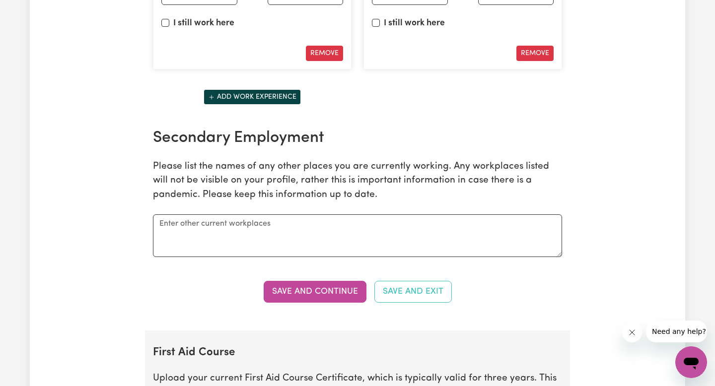
scroll to position [1637, 0]
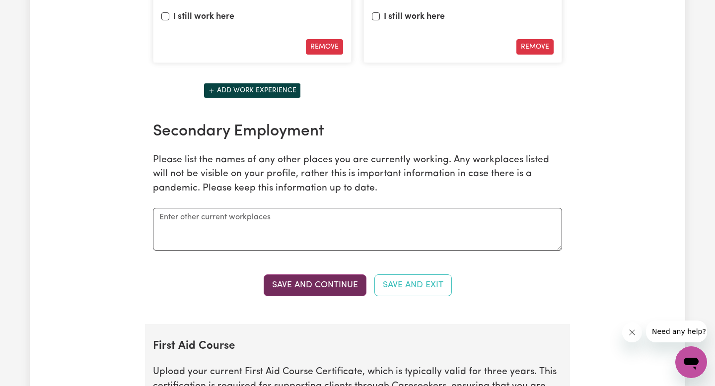
type input "[GEOGRAPHIC_DATA]"
click at [320, 296] on button "Save and Continue" at bounding box center [315, 286] width 103 height 22
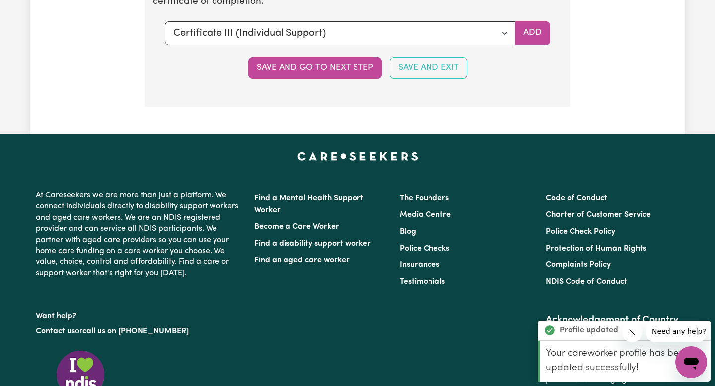
scroll to position [2519, 0]
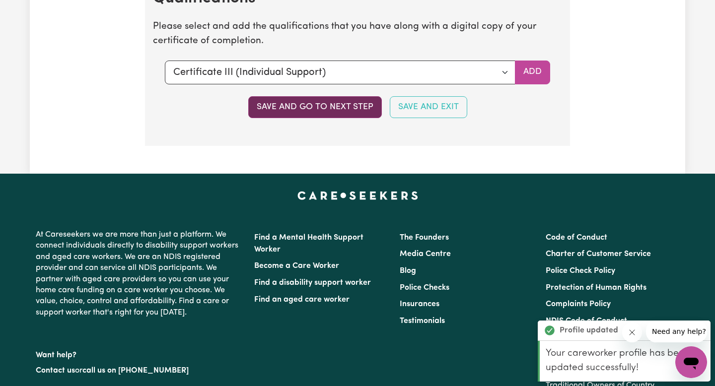
click at [330, 109] on button "Save and go to next step" at bounding box center [315, 107] width 134 height 22
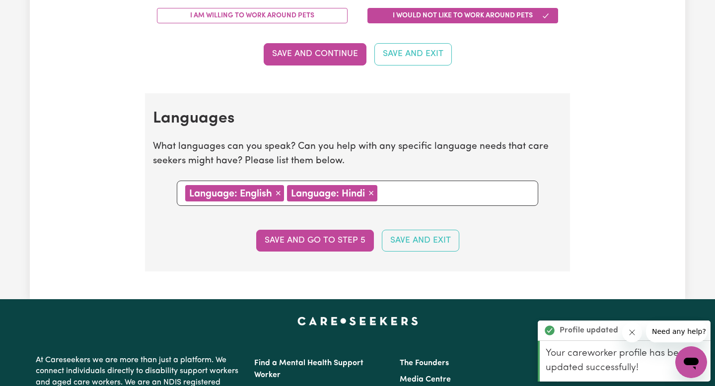
scroll to position [934, 0]
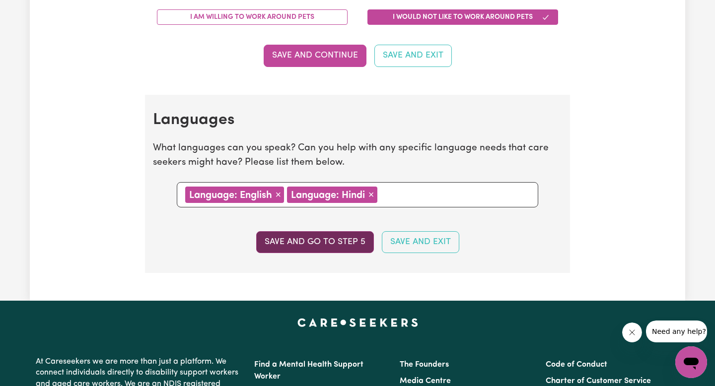
click at [313, 237] on button "Save and go to step 5" at bounding box center [315, 242] width 118 height 22
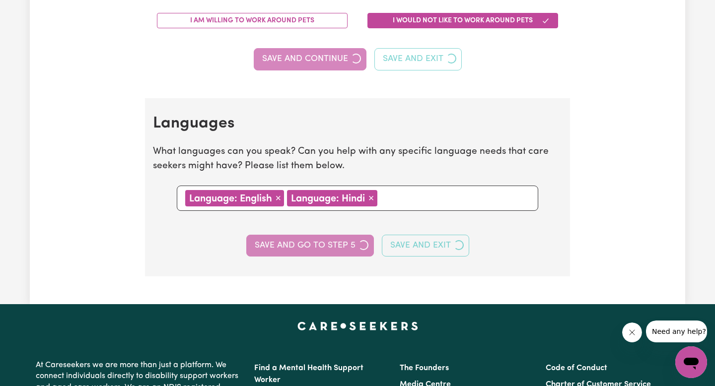
select select "I am working in another industry"
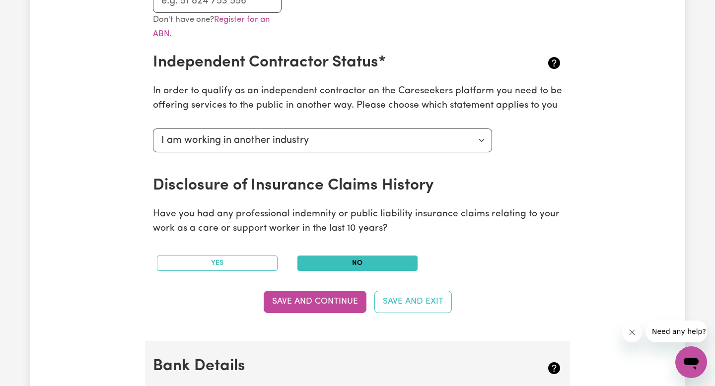
scroll to position [204, 0]
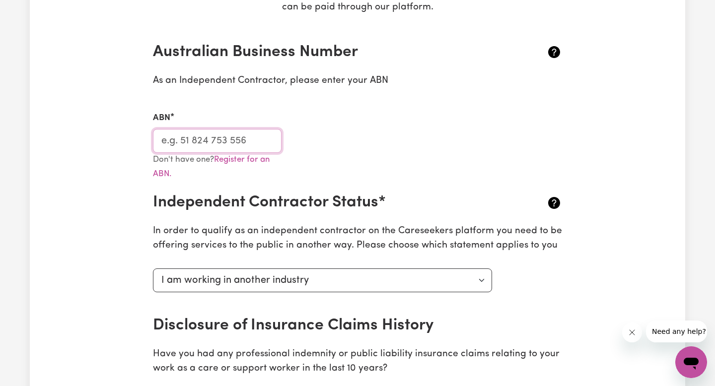
click at [249, 139] on input "ABN" at bounding box center [217, 141] width 129 height 24
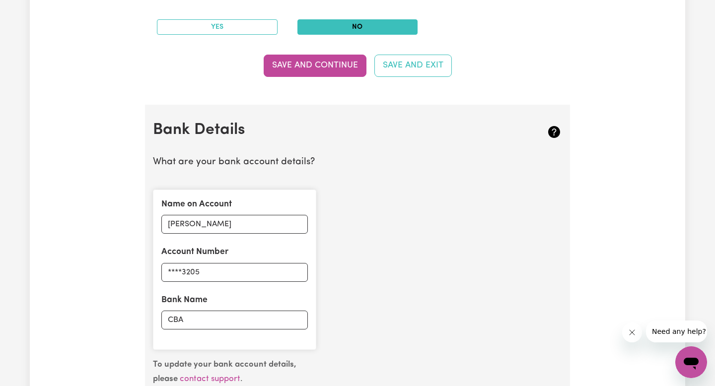
scroll to position [581, 0]
type input "55237210408"
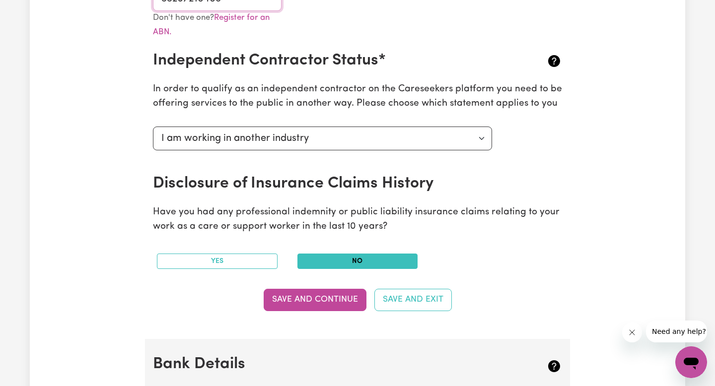
scroll to position [370, 0]
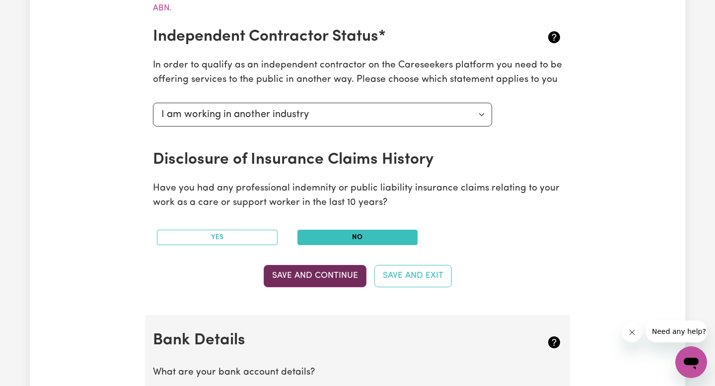
click at [316, 279] on button "Save and Continue" at bounding box center [315, 276] width 103 height 22
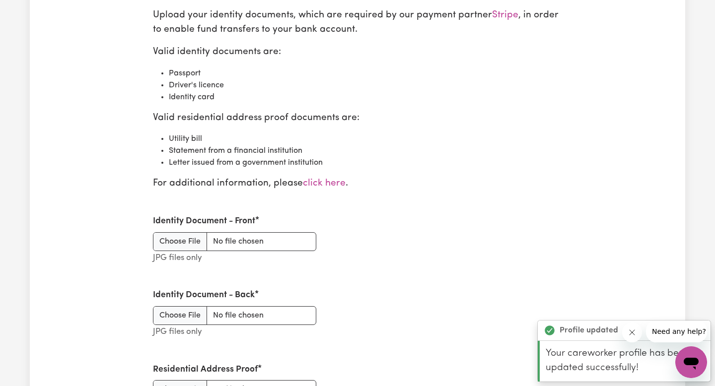
scroll to position [1147, 0]
click at [183, 235] on input "Identity Document - Front" at bounding box center [234, 241] width 163 height 19
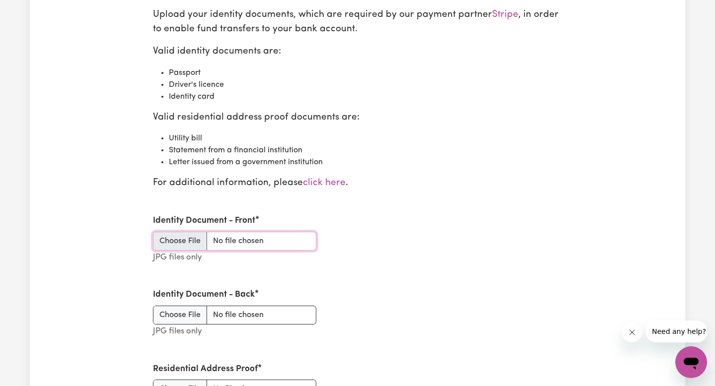
type input "C:\fakepath\WhatsApp Image [DATE] 10.23.49.jpeg"
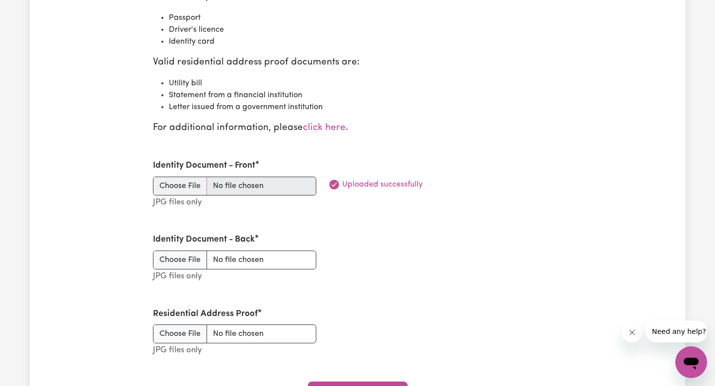
scroll to position [1212, 0]
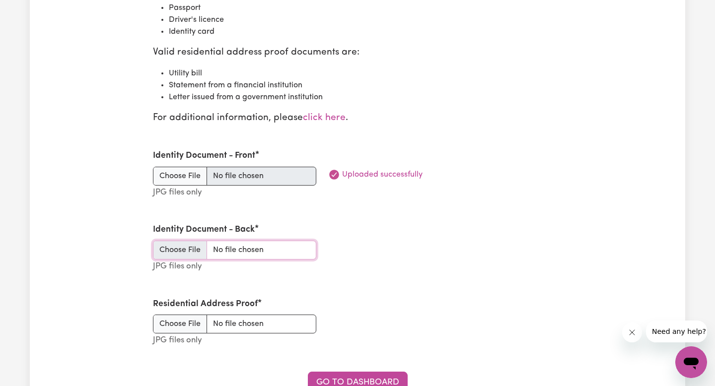
click at [182, 243] on input "Identity Document - Back" at bounding box center [234, 250] width 163 height 19
type input "C:\fakepath\WhatsApp Image [DATE] 10.29.14.jpeg"
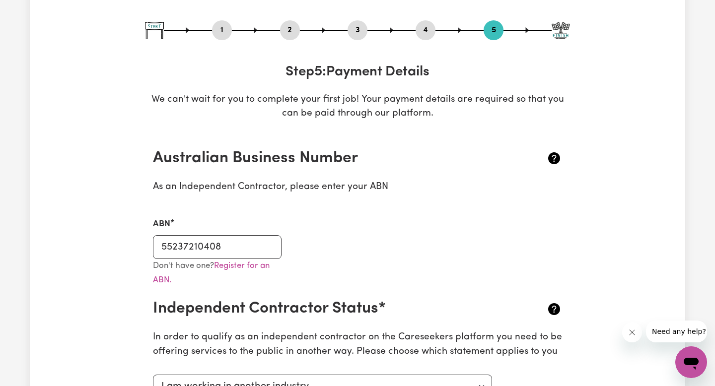
scroll to position [0, 0]
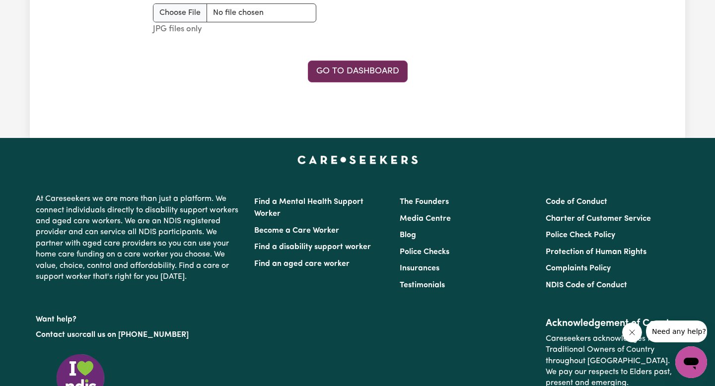
click at [380, 72] on link "Go to Dashboard" at bounding box center [358, 72] width 100 height 22
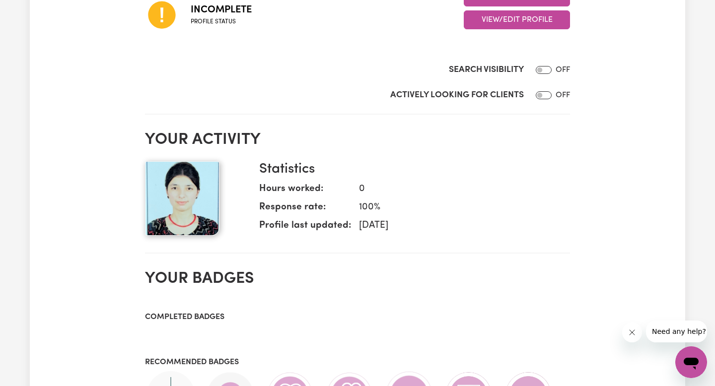
scroll to position [308, 0]
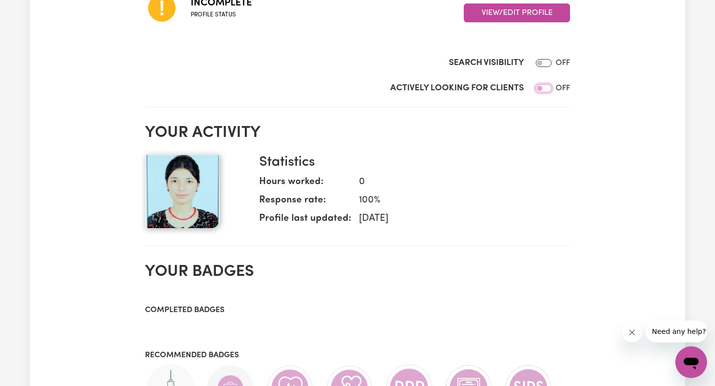
click at [545, 85] on input "Actively Looking for Clients" at bounding box center [544, 88] width 16 height 8
checkbox input "true"
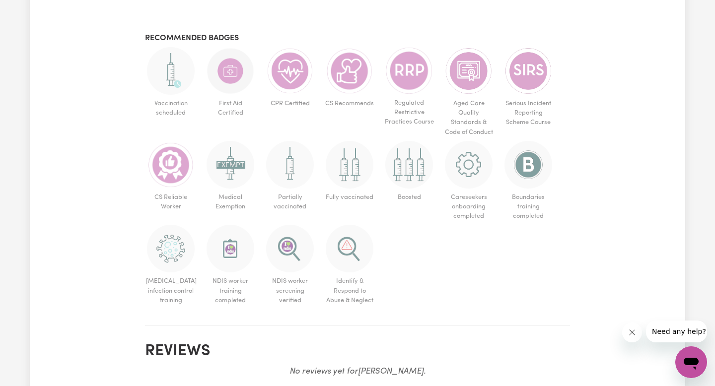
scroll to position [628, 0]
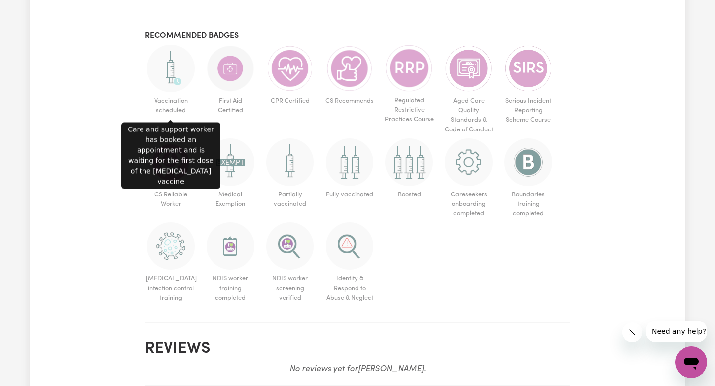
click at [172, 79] on img at bounding box center [171, 69] width 48 height 48
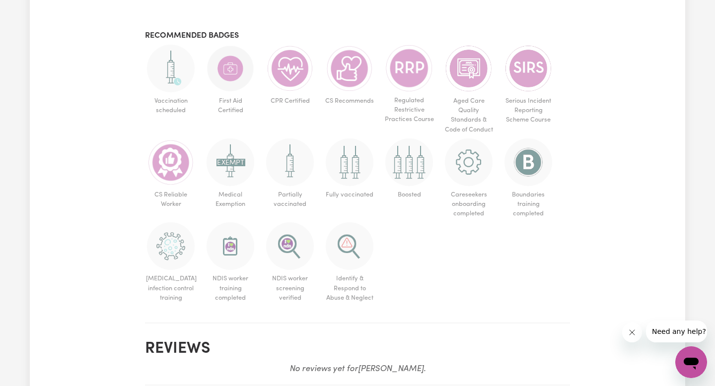
click at [409, 183] on img at bounding box center [409, 163] width 48 height 48
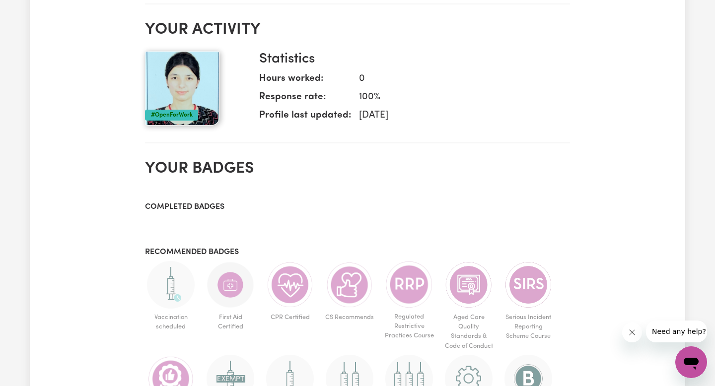
scroll to position [416, 0]
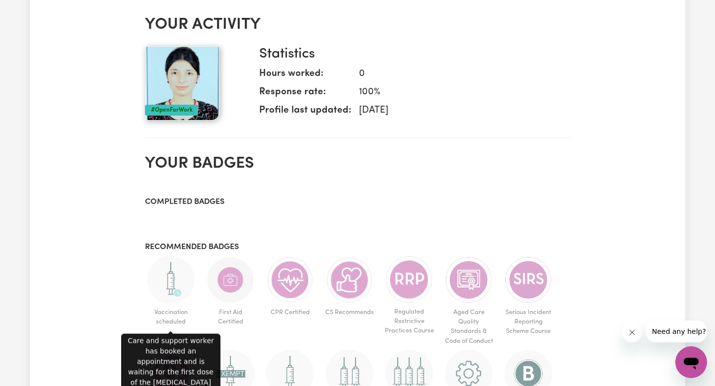
click at [179, 280] on img at bounding box center [171, 280] width 48 height 48
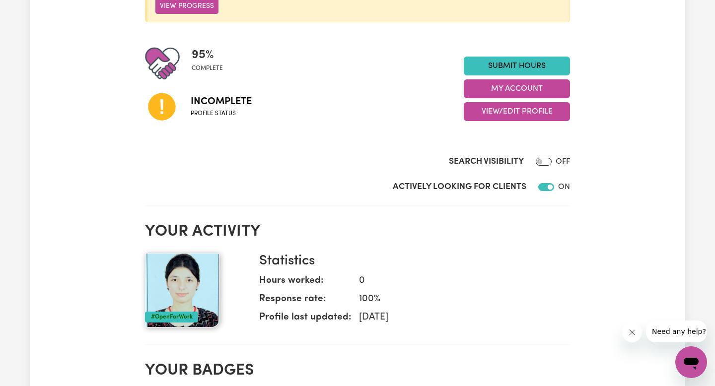
scroll to position [199, 0]
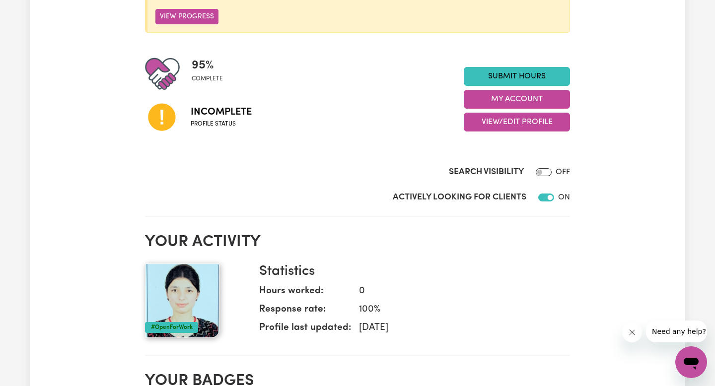
click at [209, 120] on span "Profile status" at bounding box center [221, 124] width 61 height 9
click at [519, 105] on button "My Account" at bounding box center [517, 99] width 106 height 19
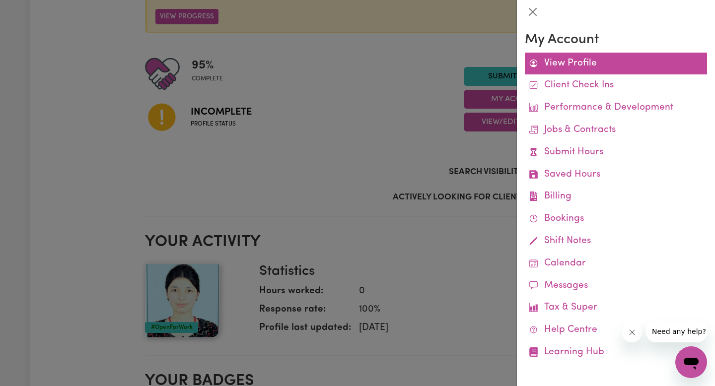
click at [577, 55] on link "View Profile" at bounding box center [616, 64] width 182 height 22
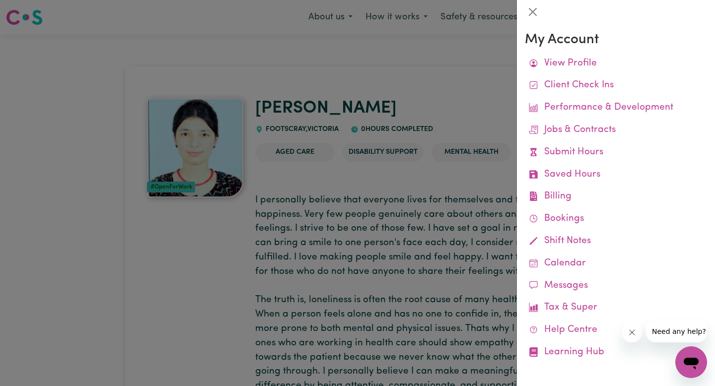
click at [438, 90] on div at bounding box center [357, 193] width 715 height 386
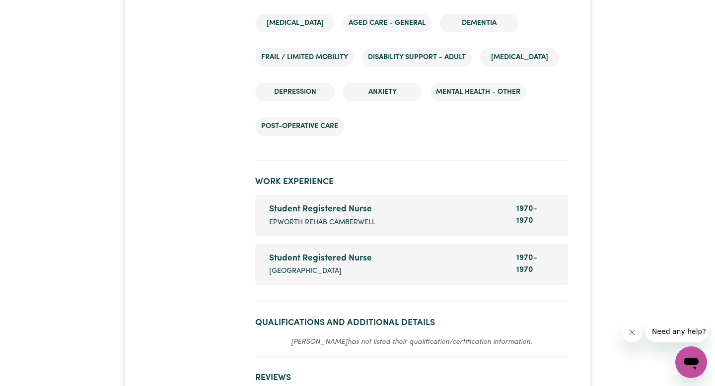
scroll to position [1483, 0]
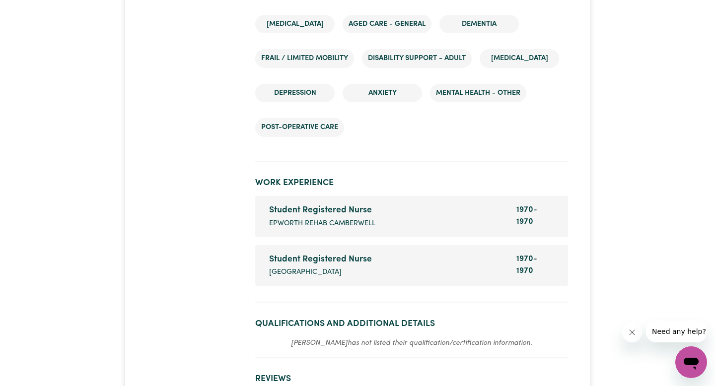
click at [337, 217] on div "Student Registered Nurse Company name [PERSON_NAME]" at bounding box center [386, 216] width 247 height 25
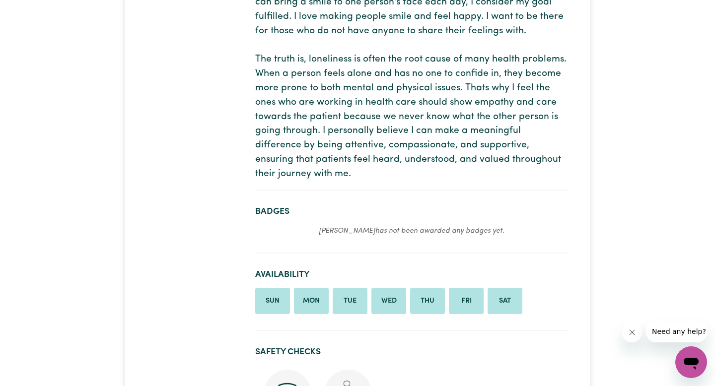
scroll to position [0, 0]
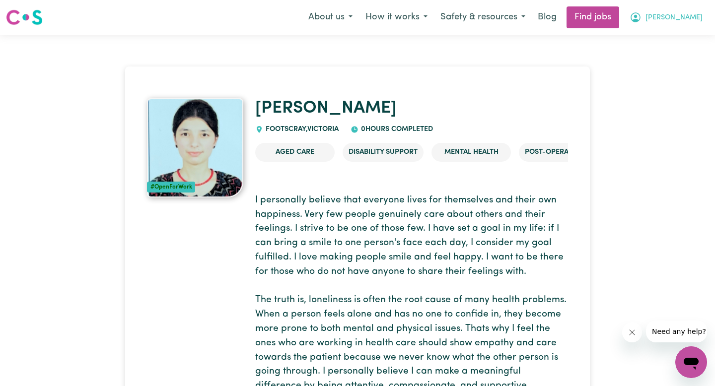
click at [642, 11] on icon "My Account" at bounding box center [636, 17] width 12 height 12
click at [674, 37] on link "My Account" at bounding box center [669, 38] width 78 height 19
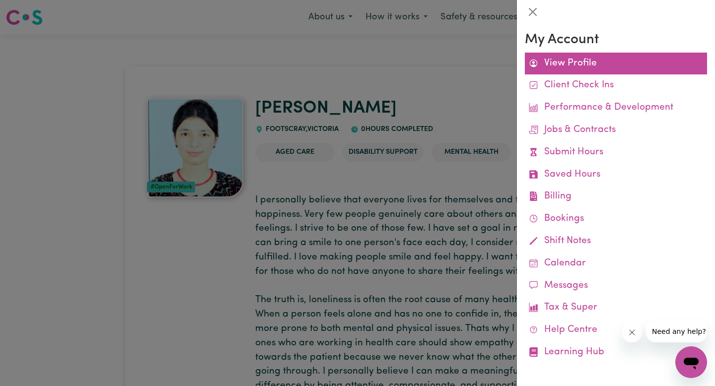
click at [571, 63] on link "View Profile" at bounding box center [616, 64] width 182 height 22
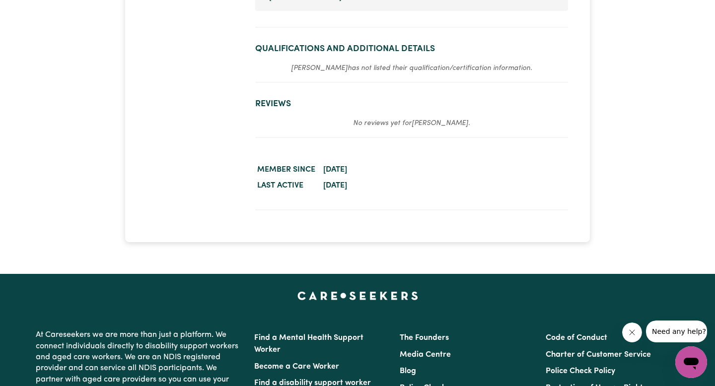
scroll to position [1676, 0]
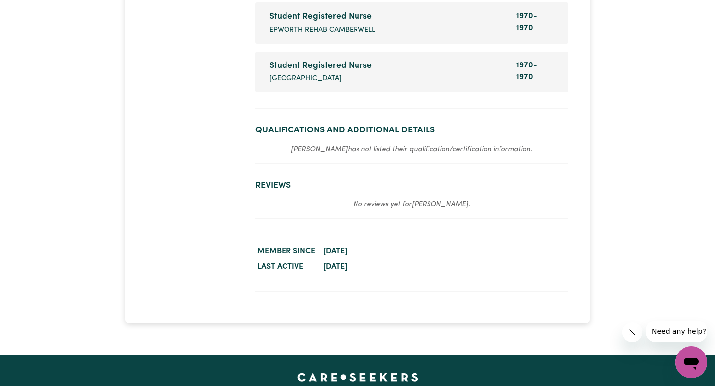
click at [425, 213] on section "Reviews No reviews yet for [PERSON_NAME] ." at bounding box center [411, 195] width 313 height 47
click at [347, 251] on time "[DATE]" at bounding box center [335, 251] width 24 height 8
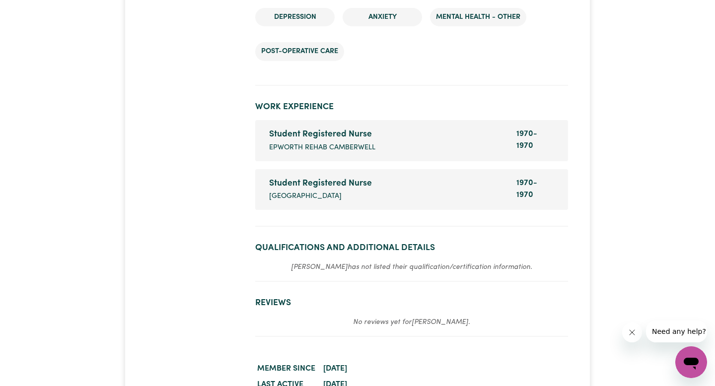
scroll to position [1542, 0]
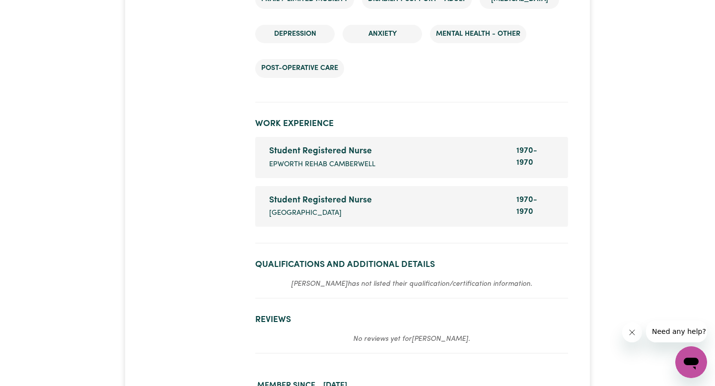
click at [342, 212] on span "[GEOGRAPHIC_DATA]" at bounding box center [305, 213] width 73 height 11
click at [351, 160] on span "Epworth Rehab Camberwell" at bounding box center [322, 164] width 106 height 11
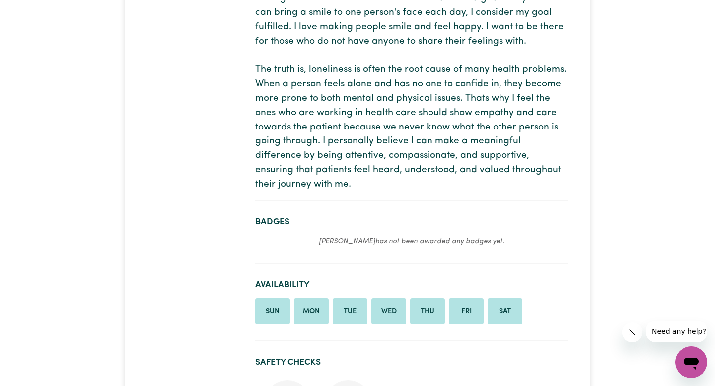
scroll to position [0, 0]
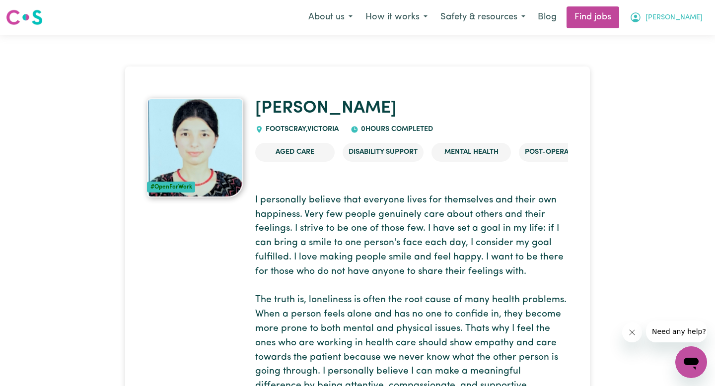
click at [641, 18] on icon "My Account" at bounding box center [636, 17] width 10 height 10
click at [658, 56] on link "My Dashboard" at bounding box center [669, 57] width 78 height 19
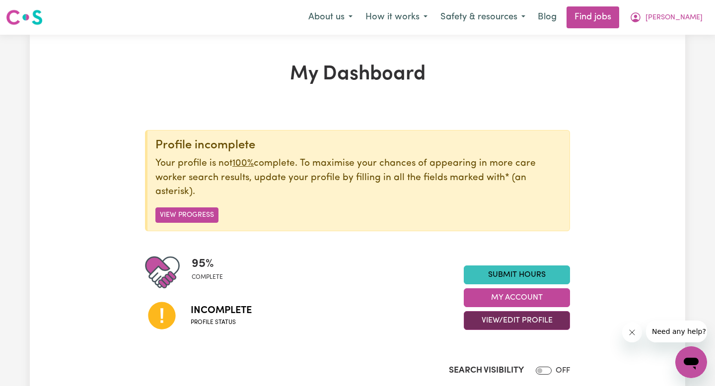
click at [514, 315] on button "View/Edit Profile" at bounding box center [517, 320] width 106 height 19
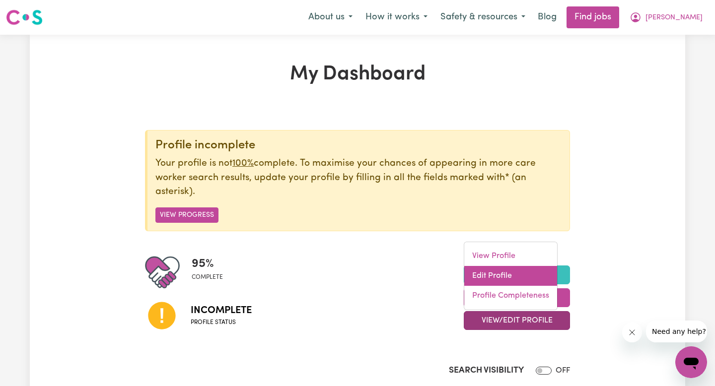
click at [510, 273] on link "Edit Profile" at bounding box center [510, 276] width 93 height 20
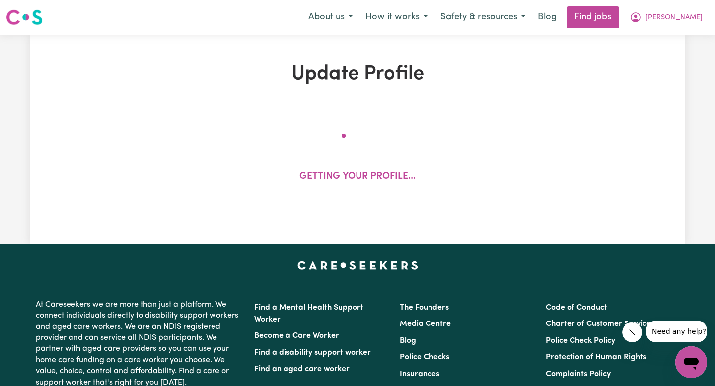
select select "[DEMOGRAPHIC_DATA]"
select select "Student Visa"
select select "Studying a healthcare related degree or qualification"
select select "45"
select select "60"
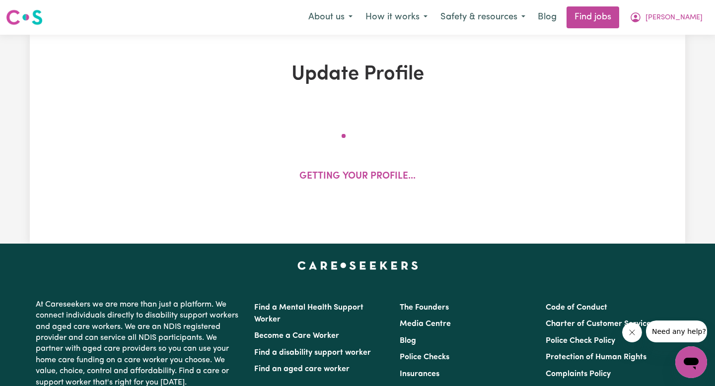
select select "55"
select select "80"
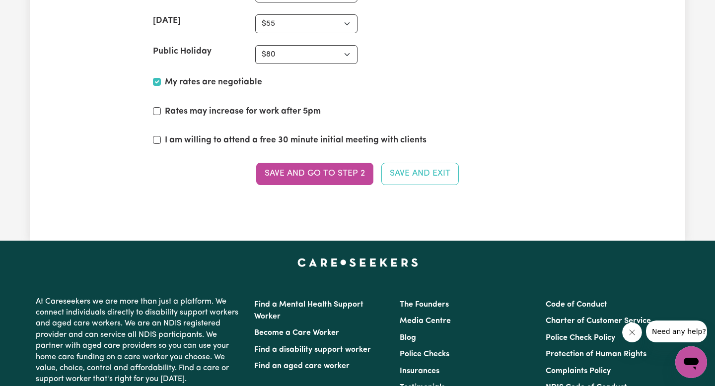
scroll to position [2366, 0]
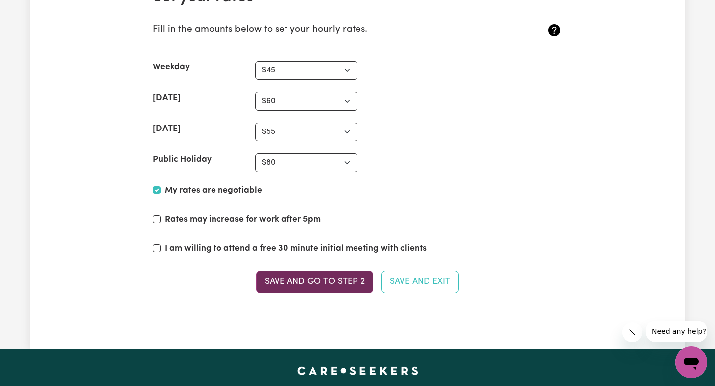
click at [319, 277] on button "Save and go to Step 2" at bounding box center [314, 282] width 117 height 22
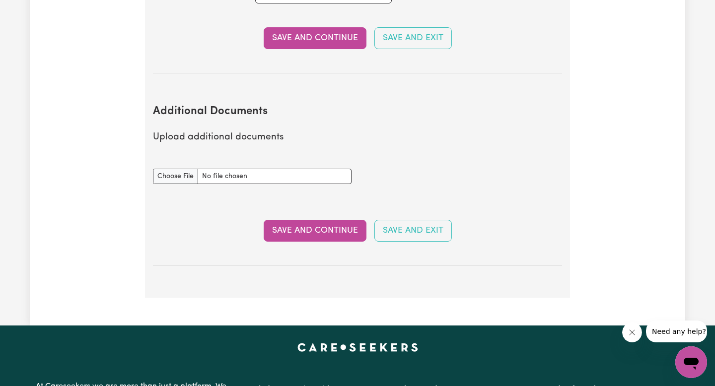
scroll to position [1918, 0]
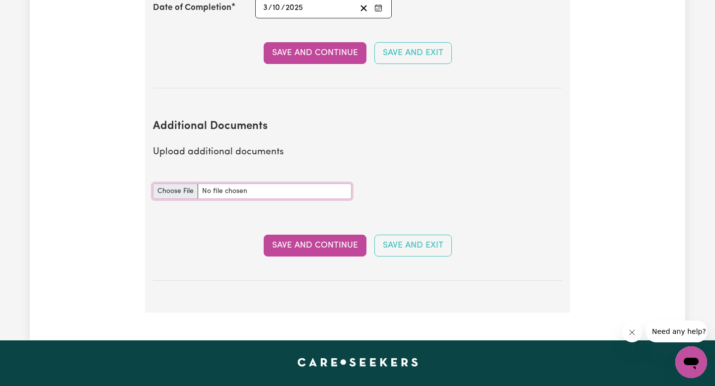
click at [185, 184] on input "Additional Documents document" at bounding box center [252, 191] width 199 height 15
click at [173, 184] on input "Additional Documents document" at bounding box center [252, 191] width 199 height 15
click at [172, 184] on input "Additional Documents document" at bounding box center [252, 191] width 199 height 15
type input "C:\fakepath\SWIN (1).pdf"
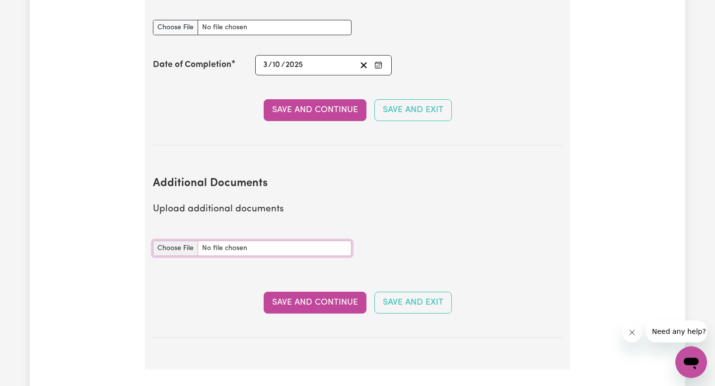
scroll to position [1859, 0]
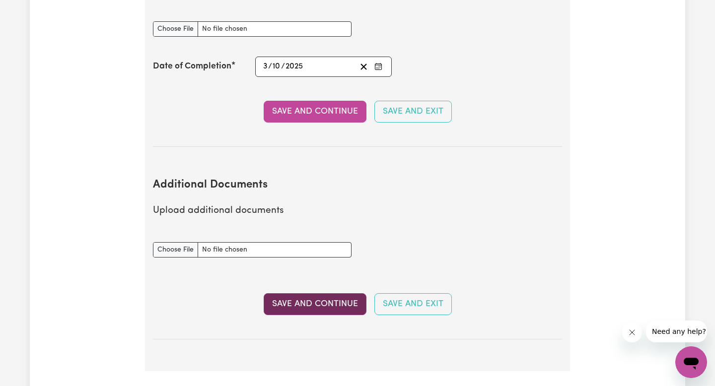
click at [331, 294] on button "Save and Continue" at bounding box center [315, 305] width 103 height 22
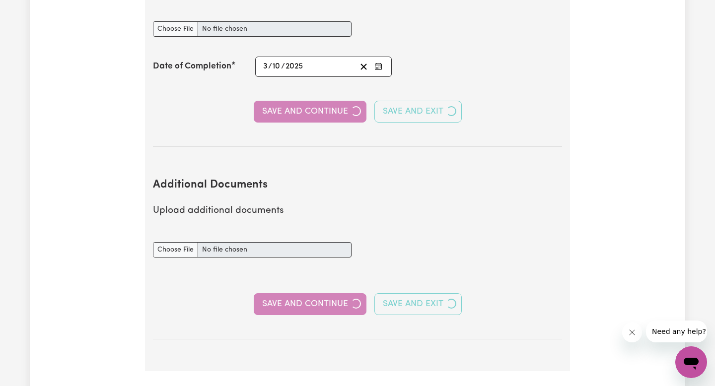
select select "Certificate III (Individual Support)"
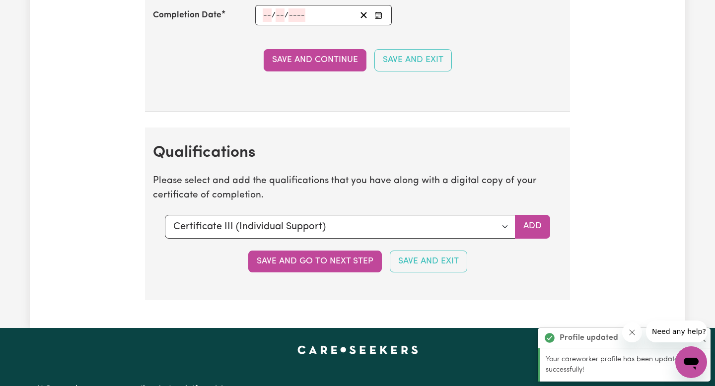
scroll to position [2349, 0]
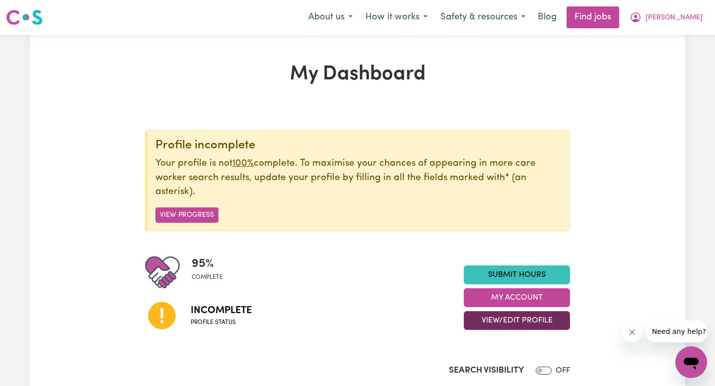
click at [494, 321] on button "View/Edit Profile" at bounding box center [517, 320] width 106 height 19
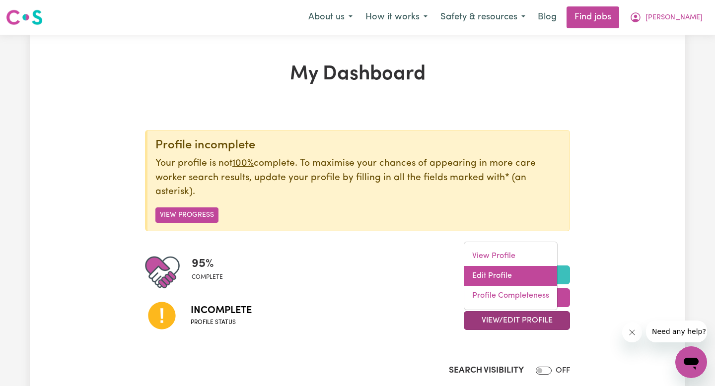
click at [495, 279] on link "Edit Profile" at bounding box center [510, 276] width 93 height 20
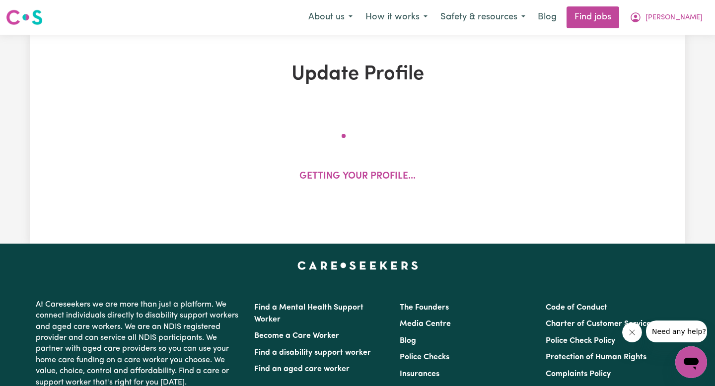
select select "[DEMOGRAPHIC_DATA]"
select select "Student Visa"
select select "Studying a healthcare related degree or qualification"
select select "45"
select select "60"
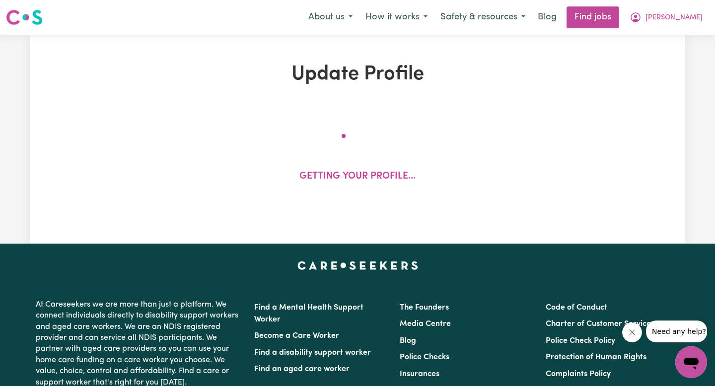
select select "55"
select select "80"
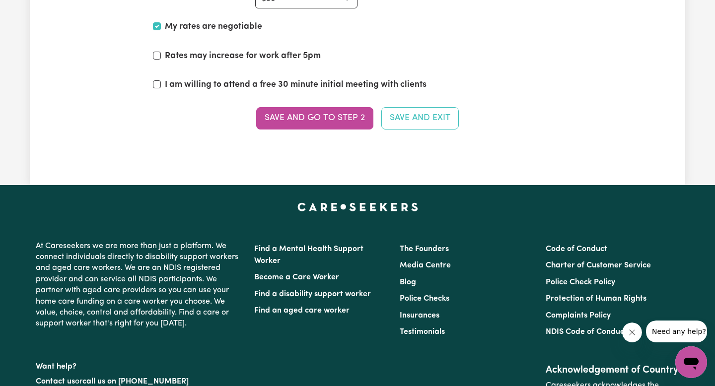
scroll to position [2397, 0]
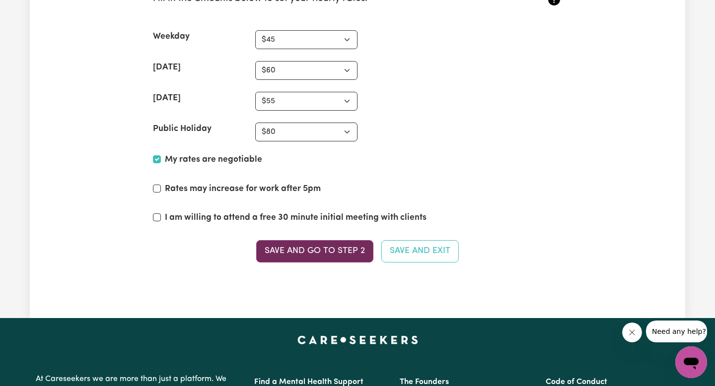
click at [297, 255] on button "Save and go to Step 2" at bounding box center [314, 251] width 117 height 22
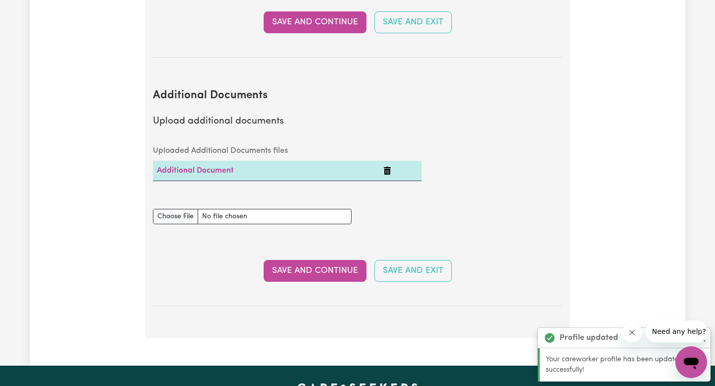
scroll to position [1952, 0]
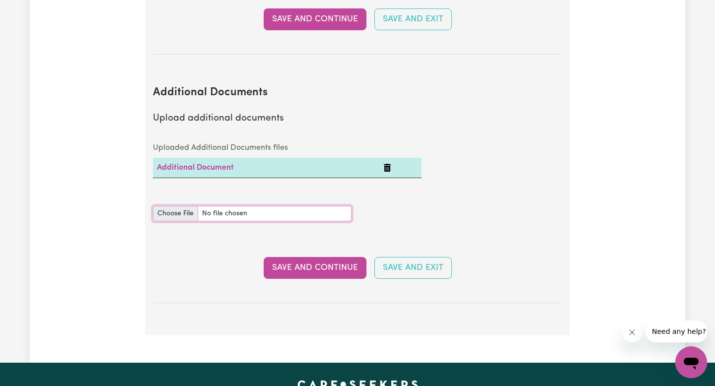
click at [170, 206] on input "Additional Documents document" at bounding box center [252, 213] width 199 height 15
type input "C:\fakepath\IMG_2722.pdf"
click at [287, 257] on button "Save and Continue" at bounding box center [315, 268] width 103 height 22
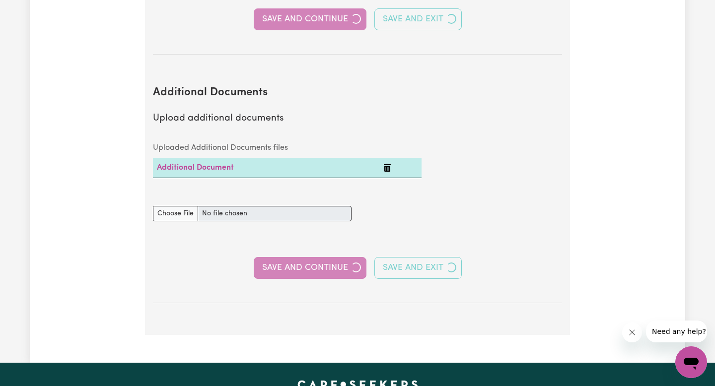
select select "Certificate III (Individual Support)"
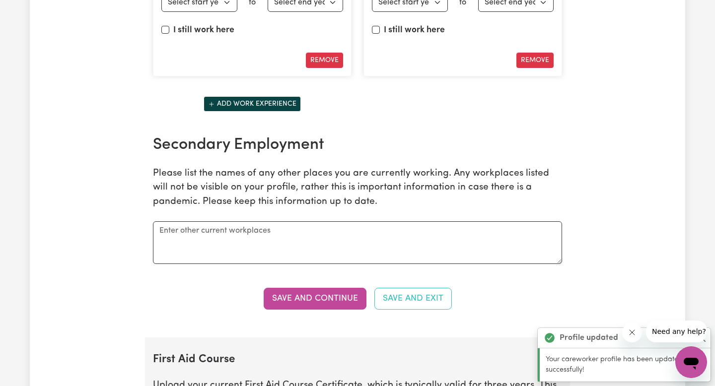
scroll to position [1624, 0]
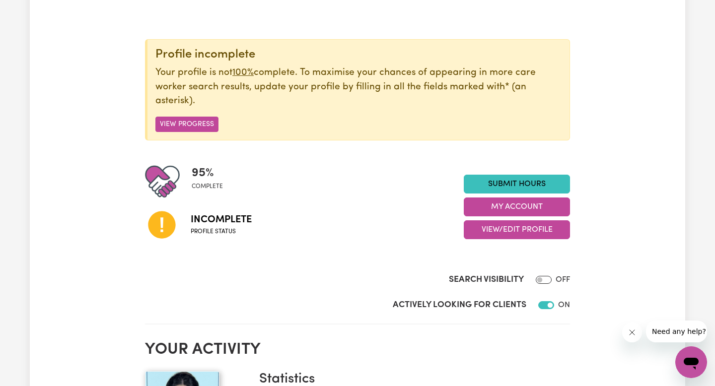
scroll to position [95, 0]
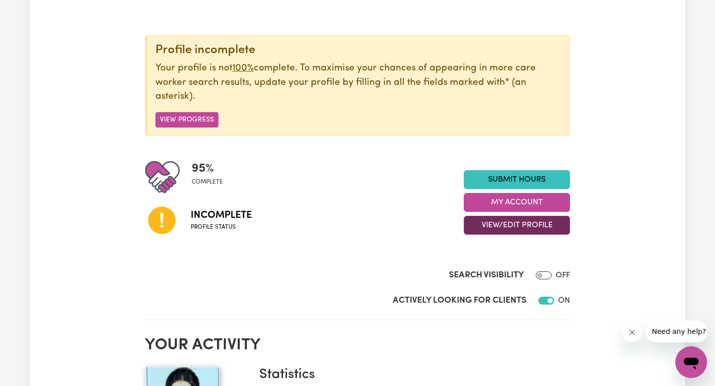
click at [516, 232] on button "View/Edit Profile" at bounding box center [517, 225] width 106 height 19
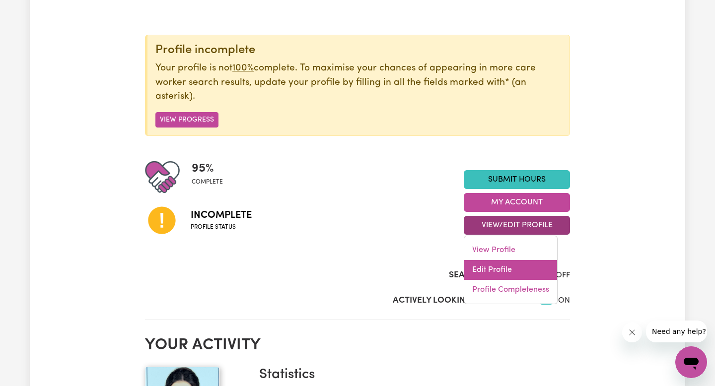
click at [514, 265] on link "Edit Profile" at bounding box center [510, 270] width 93 height 20
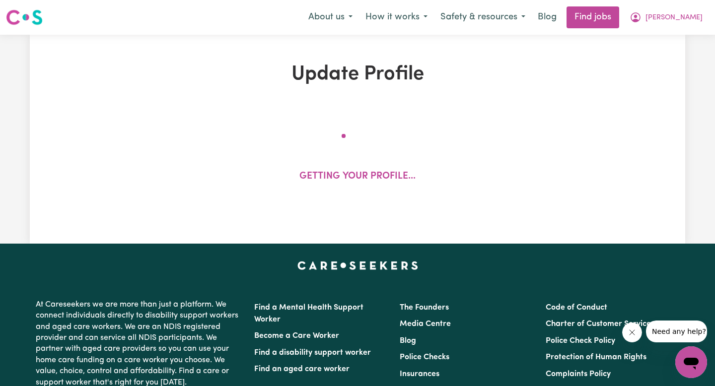
select select "[DEMOGRAPHIC_DATA]"
select select "Student Visa"
select select "Studying a healthcare related degree or qualification"
select select "45"
select select "60"
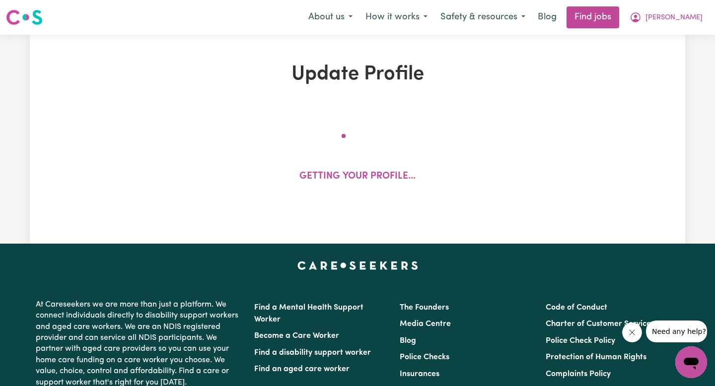
select select "55"
select select "80"
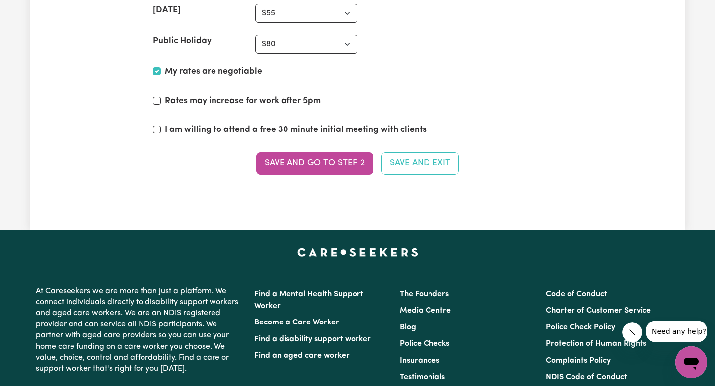
scroll to position [2415, 0]
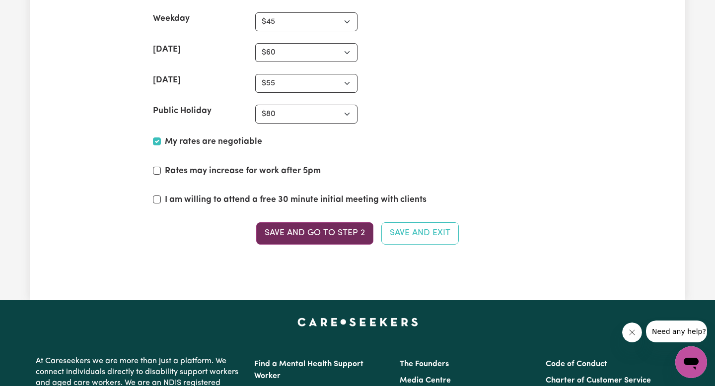
click at [302, 228] on button "Save and go to Step 2" at bounding box center [314, 234] width 117 height 22
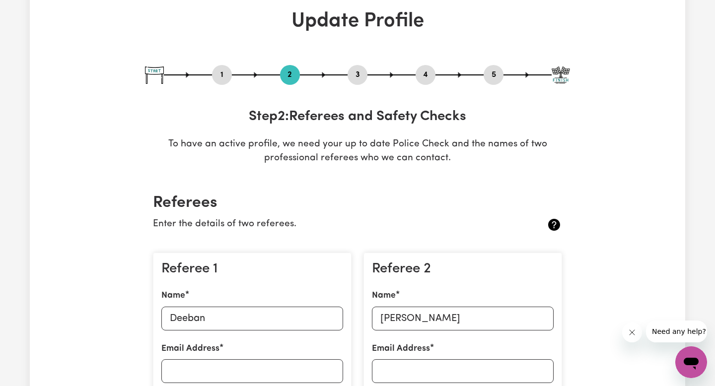
scroll to position [0, 0]
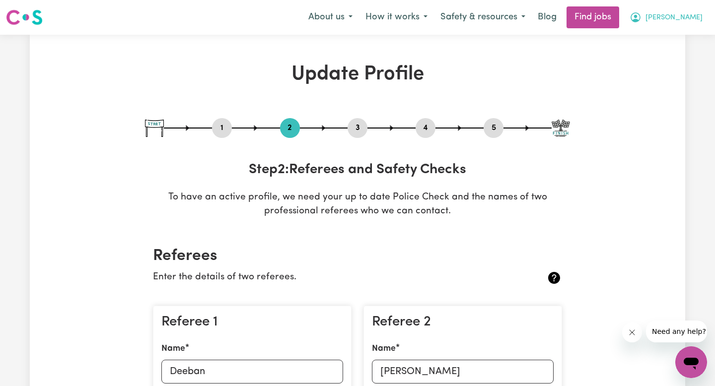
click at [686, 17] on button "[PERSON_NAME]" at bounding box center [666, 17] width 86 height 21
click at [681, 34] on link "My Account" at bounding box center [669, 38] width 78 height 19
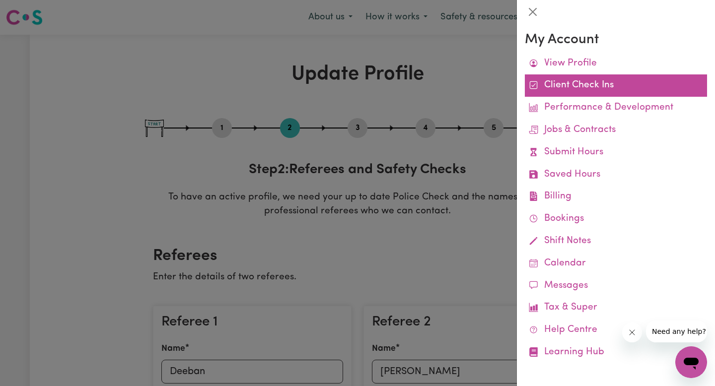
click at [586, 87] on link "Client Check Ins" at bounding box center [616, 86] width 182 height 22
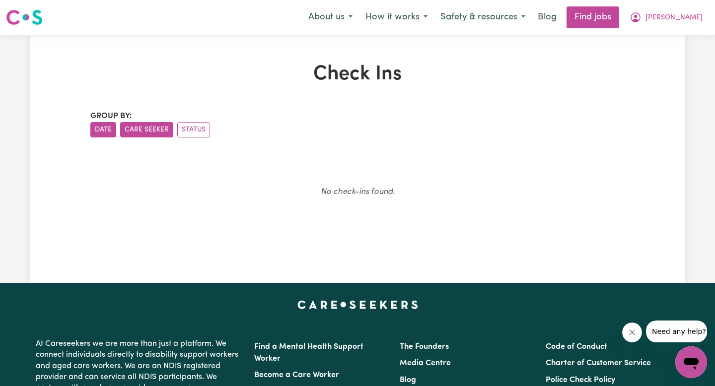
click at [150, 123] on button "Care Seeker" at bounding box center [146, 129] width 53 height 15
click at [203, 134] on button "Status" at bounding box center [193, 129] width 33 height 15
click at [109, 132] on button "Date" at bounding box center [103, 129] width 26 height 15
click at [642, 20] on icon "My Account" at bounding box center [636, 17] width 12 height 12
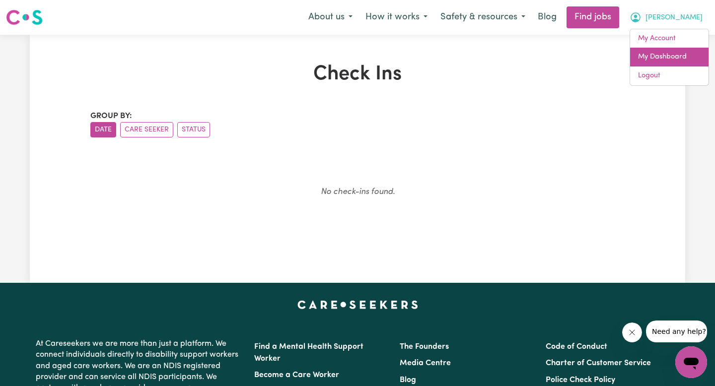
click at [678, 54] on link "My Dashboard" at bounding box center [669, 57] width 78 height 19
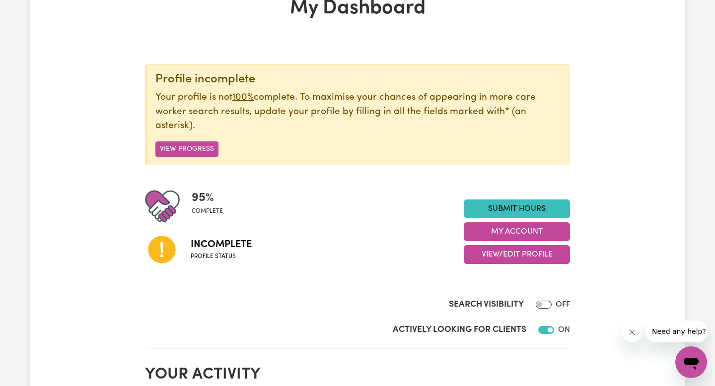
scroll to position [147, 0]
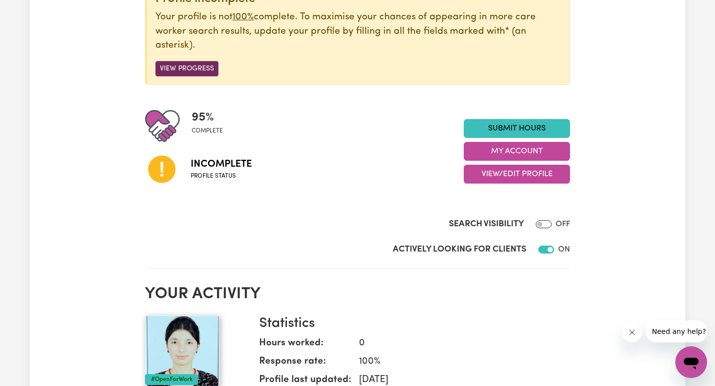
click at [196, 66] on button "View Progress" at bounding box center [186, 68] width 63 height 15
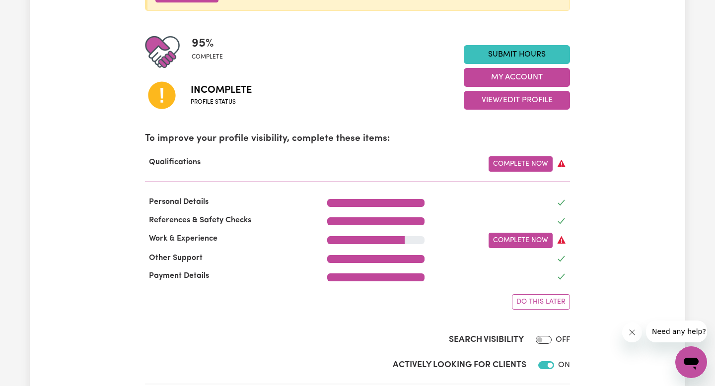
scroll to position [224, 0]
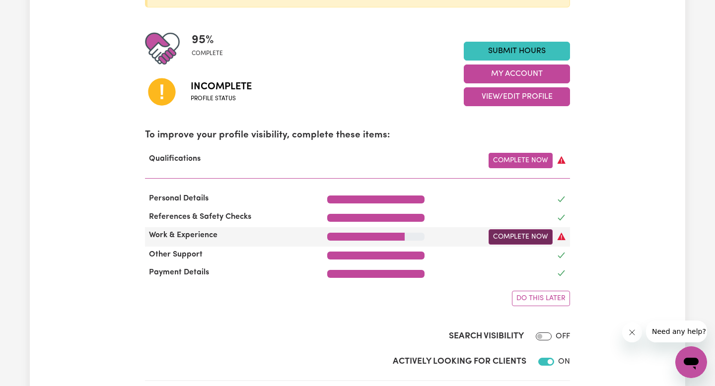
click at [535, 234] on link "Complete Now" at bounding box center [521, 236] width 64 height 15
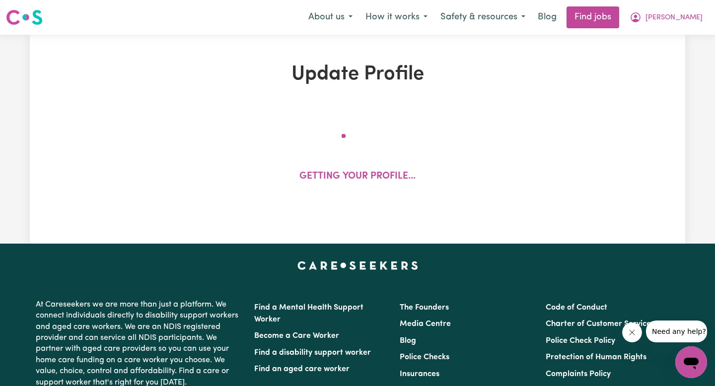
select select "Certificate III (Individual Support)"
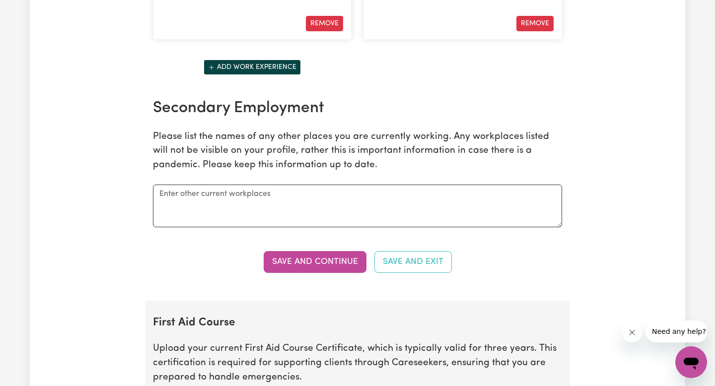
scroll to position [1657, 0]
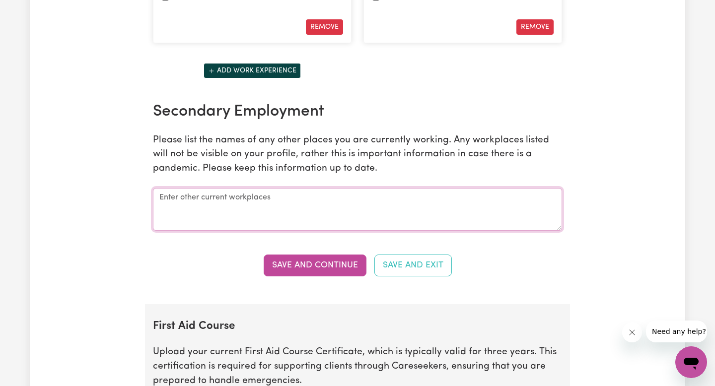
click at [243, 195] on textarea at bounding box center [357, 209] width 409 height 43
click at [221, 198] on textarea "Spudbar South yarra" at bounding box center [357, 209] width 409 height 43
type textarea "Spudbar South Yarra"
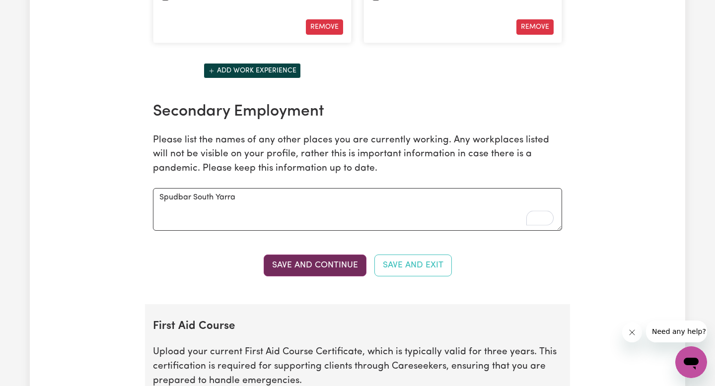
click at [287, 268] on button "Save and Continue" at bounding box center [315, 266] width 103 height 22
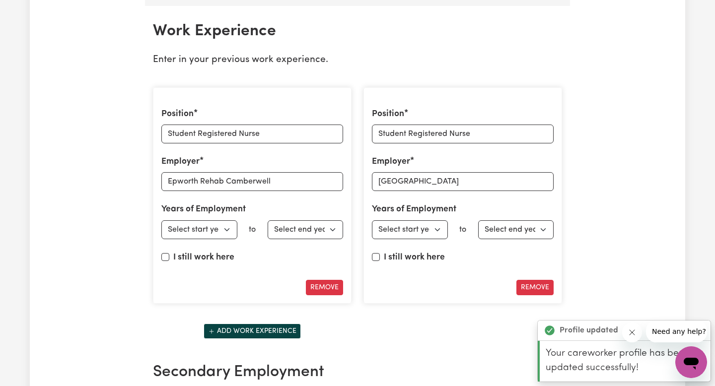
scroll to position [1397, 0]
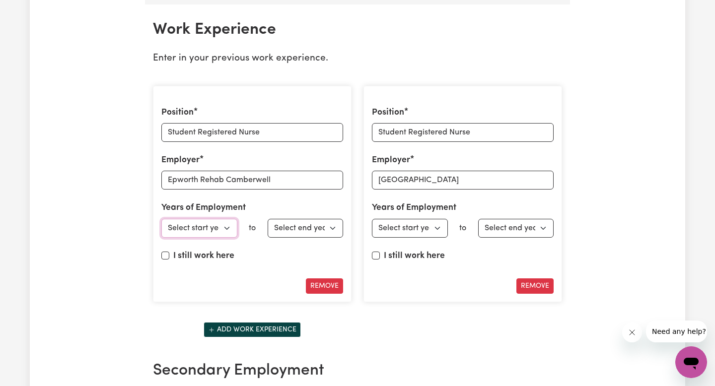
click at [214, 232] on select "Select start year [DATE] 1952 1953 1954 1955 1956 1957 1958 1959 1960 1961 1962…" at bounding box center [199, 228] width 76 height 19
select select "2024"
click at [161, 219] on select "Select start year [DATE] 1952 1953 1954 1955 1956 1957 1958 1959 1960 1961 1962…" at bounding box center [199, 228] width 76 height 19
click at [304, 229] on select "Select end year [DATE] 1952 1953 1954 1955 1956 1957 1958 1959 1960 1961 1962 1…" at bounding box center [306, 228] width 76 height 19
select select "2024"
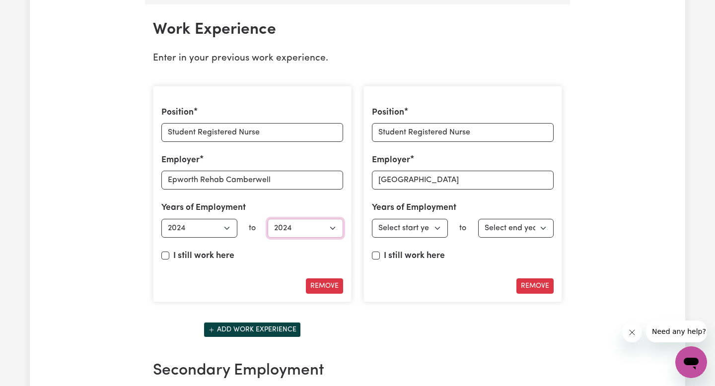
click at [268, 219] on select "Select end year [DATE] 1952 1953 1954 1955 1956 1957 1958 1959 1960 1961 1962 1…" at bounding box center [306, 228] width 76 height 19
click at [406, 231] on select "Select start year [DATE] 1952 1953 1954 1955 1956 1957 1958 1959 1960 1961 1962…" at bounding box center [410, 228] width 76 height 19
select select "2024"
click at [372, 219] on select "Select start year [DATE] 1952 1953 1954 1955 1956 1957 1958 1959 1960 1961 1962…" at bounding box center [410, 228] width 76 height 19
click at [510, 230] on select "Select end year [DATE] 1952 1953 1954 1955 1956 1957 1958 1959 1960 1961 1962 1…" at bounding box center [516, 228] width 76 height 19
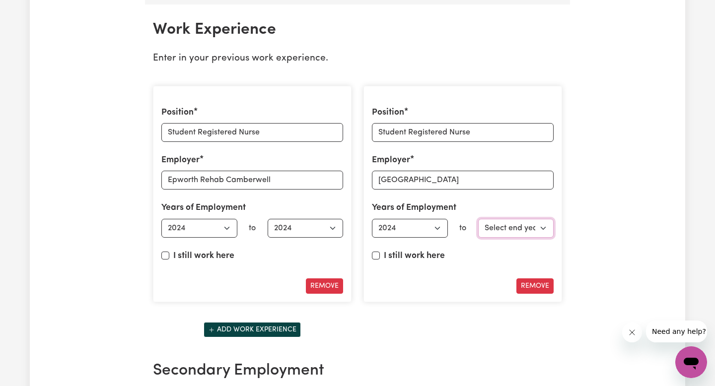
select select "2024"
click at [478, 219] on select "Select end year [DATE] 1952 1953 1954 1955 1956 1957 1958 1959 1960 1961 1962 1…" at bounding box center [516, 228] width 76 height 19
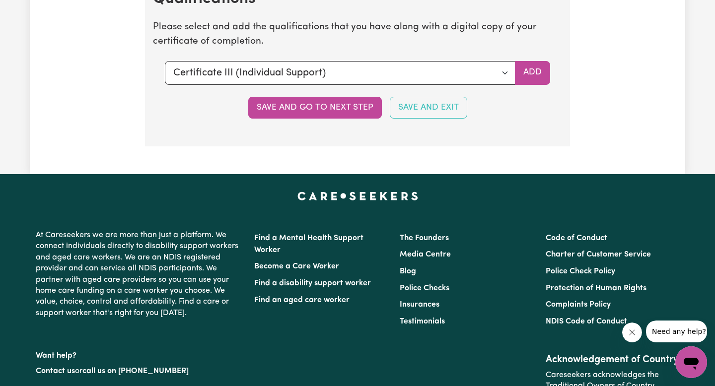
scroll to position [2523, 0]
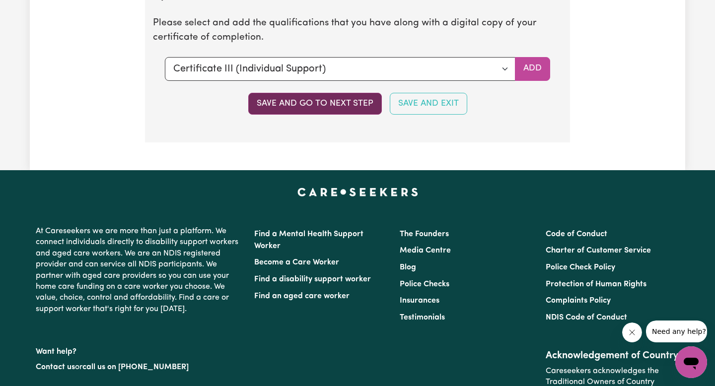
click at [353, 101] on button "Save and go to next step" at bounding box center [315, 104] width 134 height 22
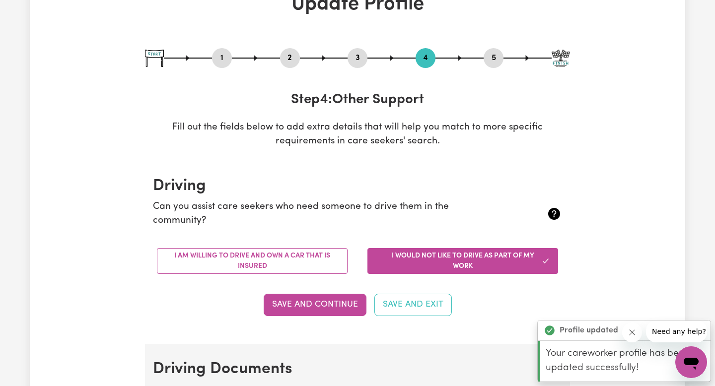
scroll to position [0, 0]
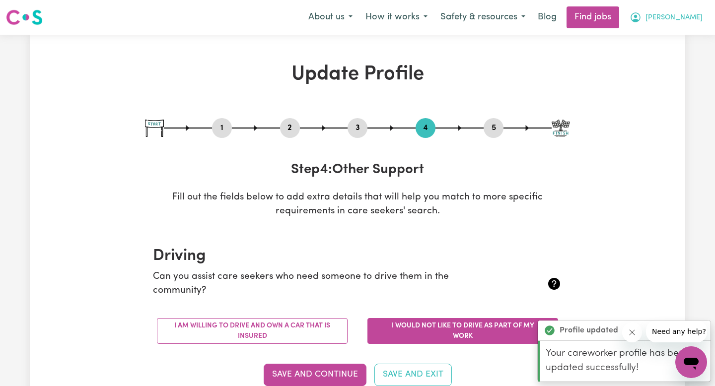
click at [696, 22] on span "[PERSON_NAME]" at bounding box center [674, 17] width 57 height 11
click at [690, 18] on span "[PERSON_NAME]" at bounding box center [674, 17] width 57 height 11
click at [697, 11] on button "[PERSON_NAME]" at bounding box center [666, 17] width 86 height 21
click at [683, 29] on link "My Account" at bounding box center [669, 38] width 78 height 19
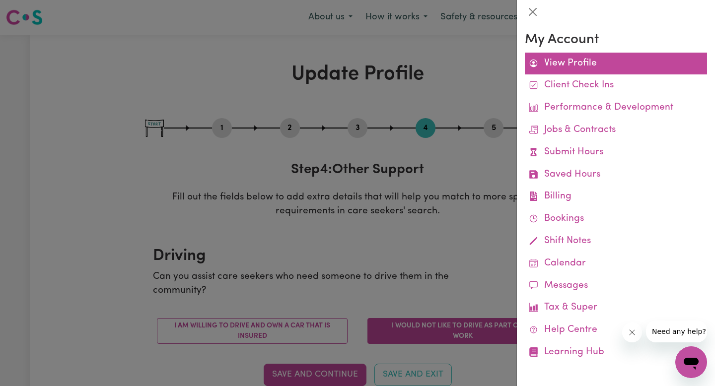
click at [593, 64] on link "View Profile" at bounding box center [616, 64] width 182 height 22
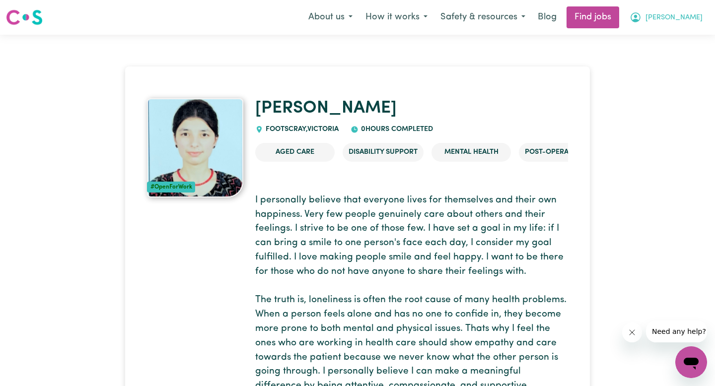
click at [697, 13] on span "[PERSON_NAME]" at bounding box center [674, 17] width 57 height 11
click at [667, 50] on link "My Dashboard" at bounding box center [669, 57] width 78 height 19
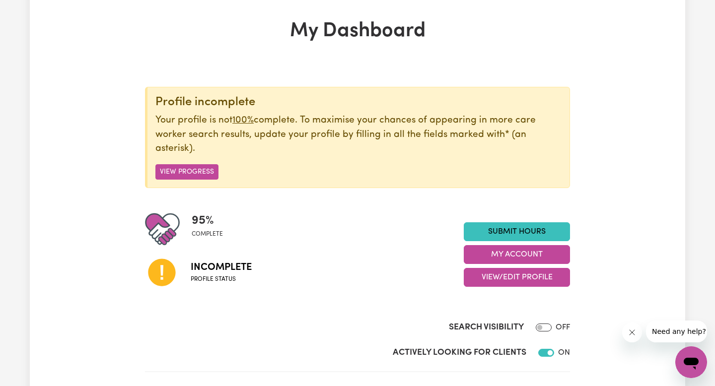
scroll to position [44, 0]
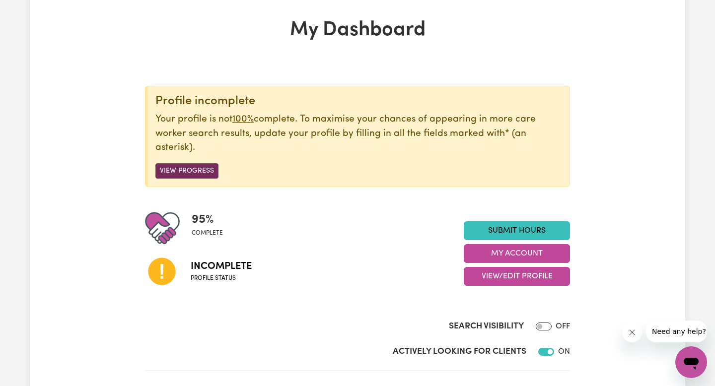
click at [185, 166] on button "View Progress" at bounding box center [186, 170] width 63 height 15
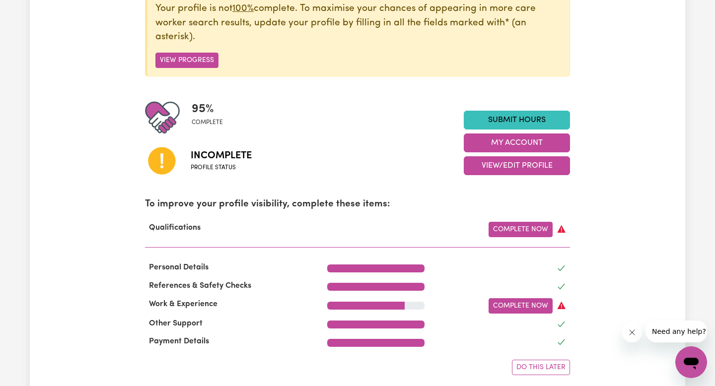
scroll to position [298, 0]
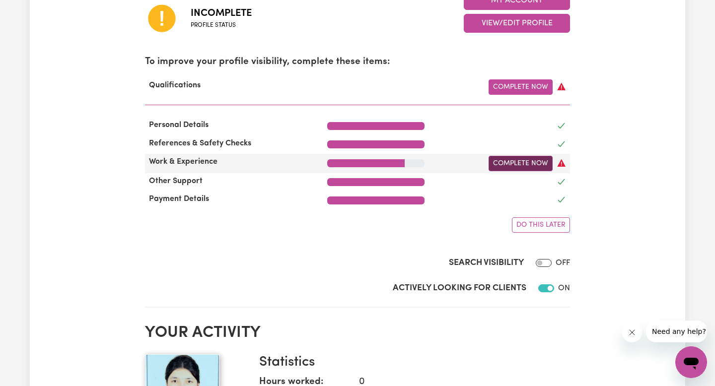
click at [513, 165] on link "Complete Now" at bounding box center [521, 163] width 64 height 15
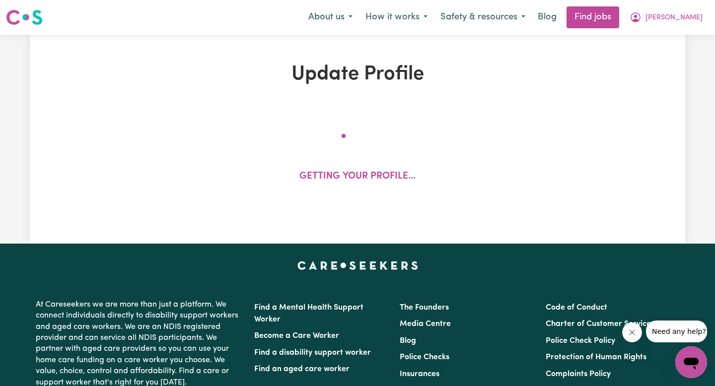
select select "2024"
select select "Certificate III (Individual Support)"
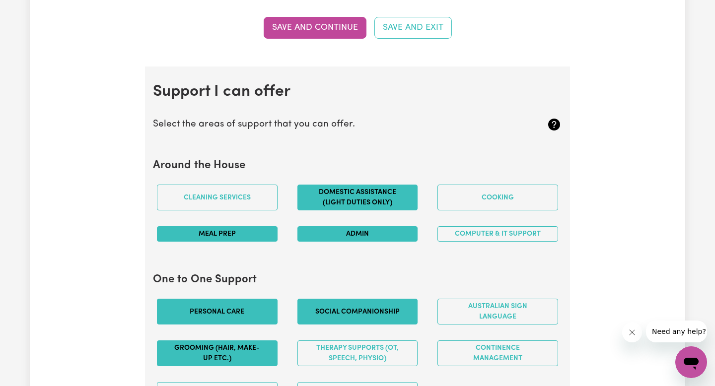
scroll to position [782, 0]
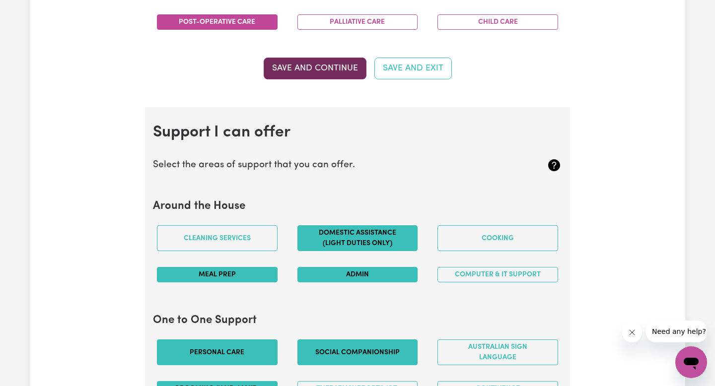
click at [313, 66] on button "Save and Continue" at bounding box center [315, 69] width 103 height 22
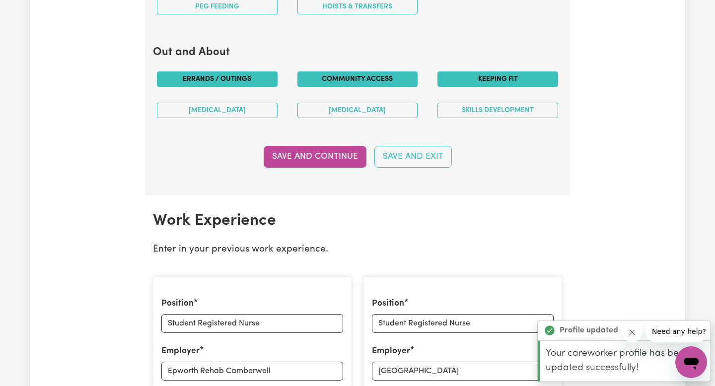
scroll to position [1217, 0]
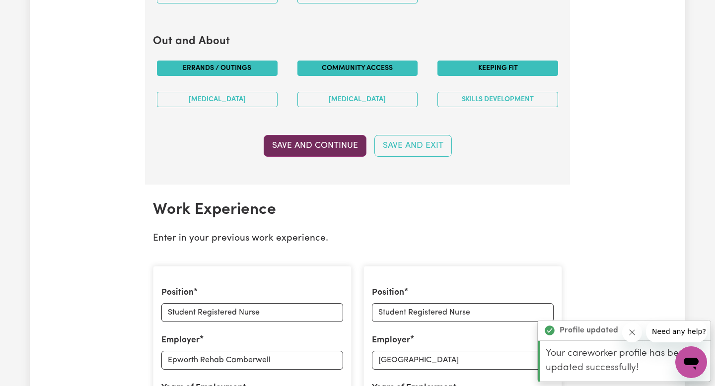
click at [315, 143] on button "Save and Continue" at bounding box center [315, 146] width 103 height 22
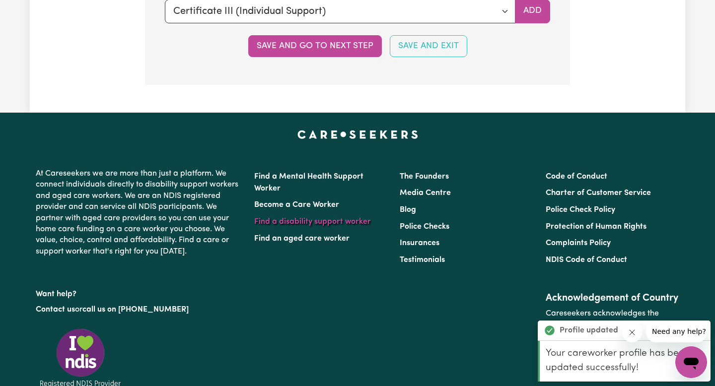
scroll to position [2534, 0]
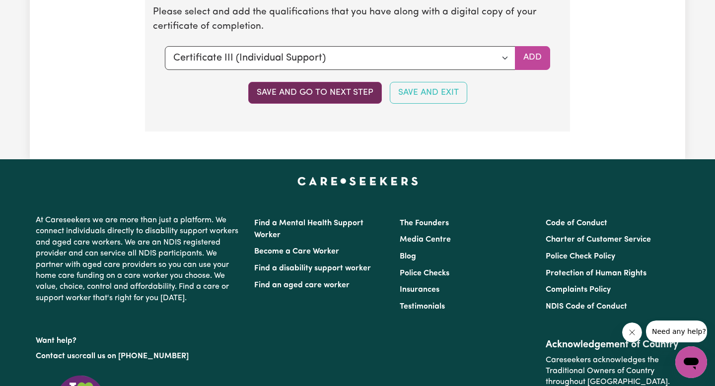
click at [323, 91] on button "Save and go to next step" at bounding box center [315, 93] width 134 height 22
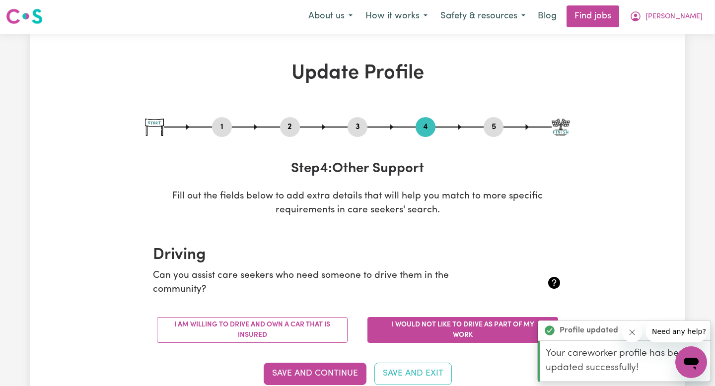
scroll to position [0, 0]
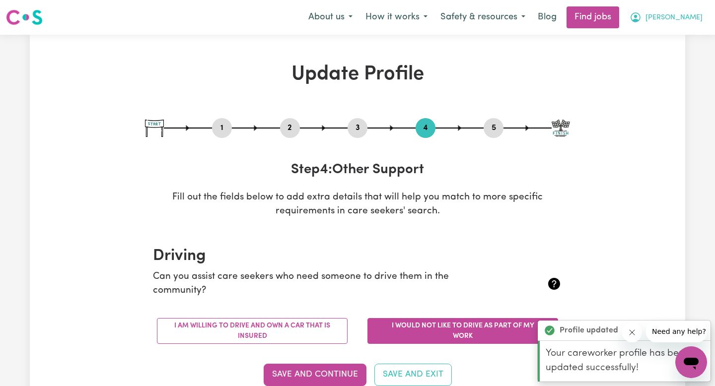
click at [693, 10] on button "[PERSON_NAME]" at bounding box center [666, 17] width 86 height 21
click at [675, 49] on link "My Dashboard" at bounding box center [669, 57] width 78 height 19
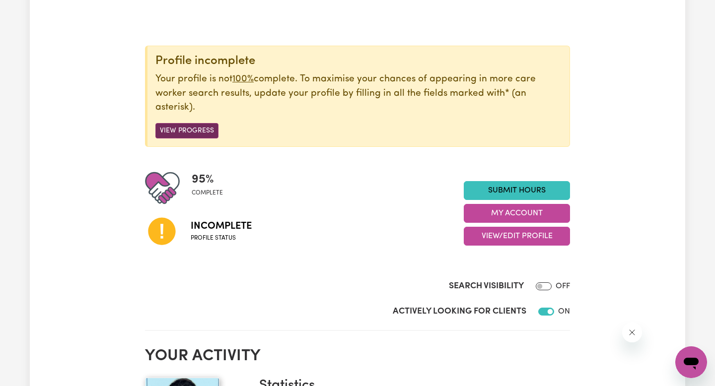
click at [203, 128] on button "View Progress" at bounding box center [186, 130] width 63 height 15
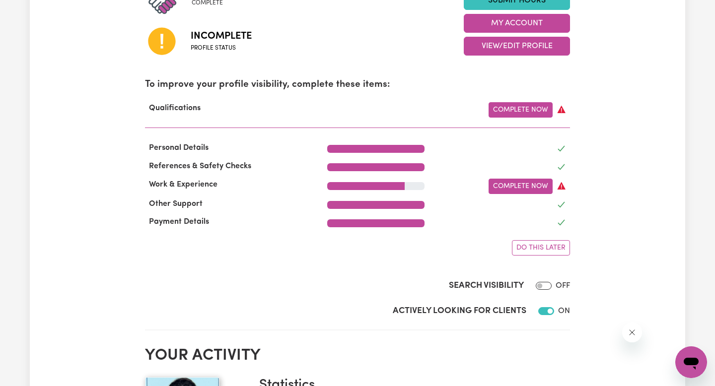
scroll to position [275, 0]
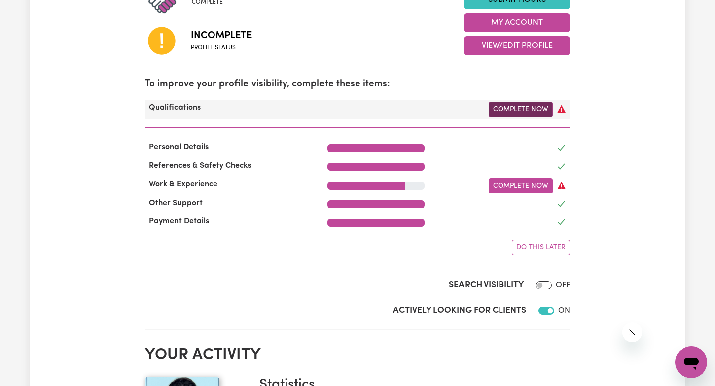
click at [523, 105] on link "Complete Now" at bounding box center [521, 109] width 64 height 15
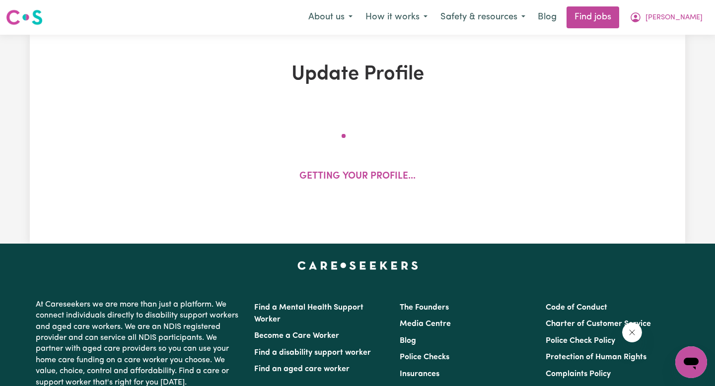
select select "2024"
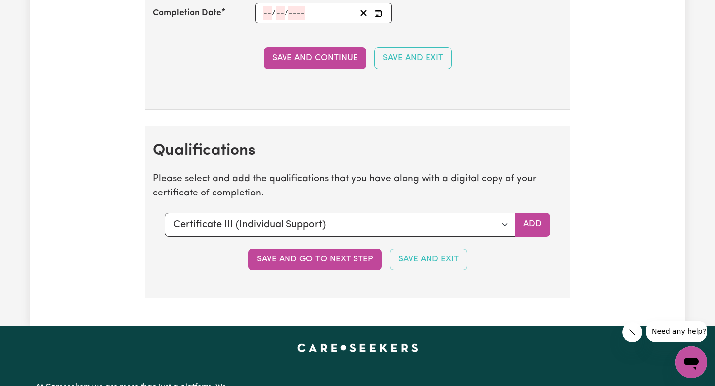
scroll to position [2464, 0]
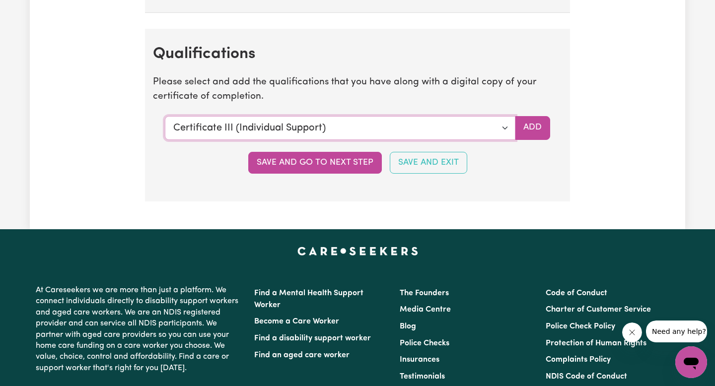
click at [483, 121] on select "Select a qualification to add... Certificate III (Individual Support) Certifica…" at bounding box center [340, 128] width 351 height 24
select select "Bachelor of Nursing (Not Registered Under [PERSON_NAME])"
click at [165, 116] on select "Select a qualification to add... Certificate III (Individual Support) Certifica…" at bounding box center [340, 128] width 351 height 24
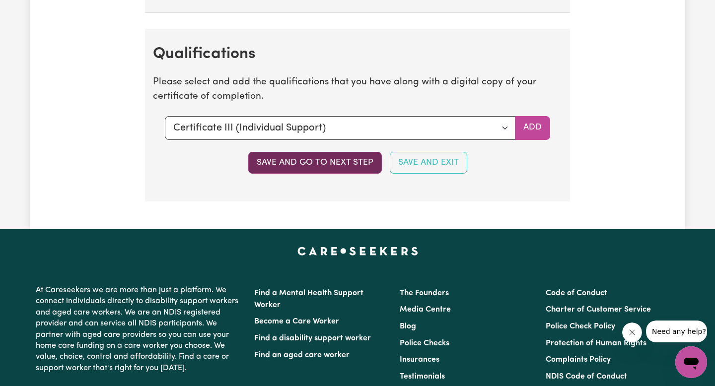
click at [336, 171] on button "Save and go to next step" at bounding box center [315, 163] width 134 height 22
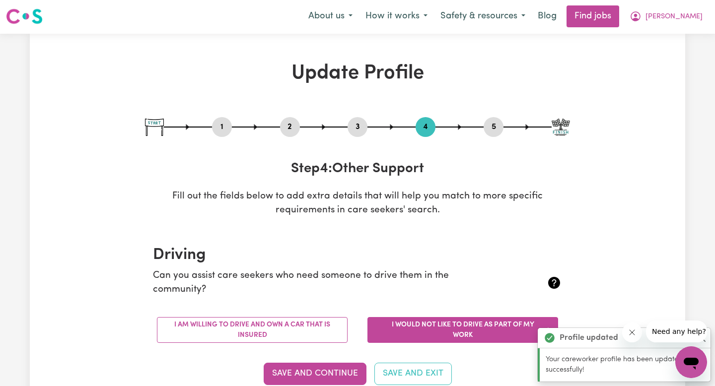
scroll to position [0, 0]
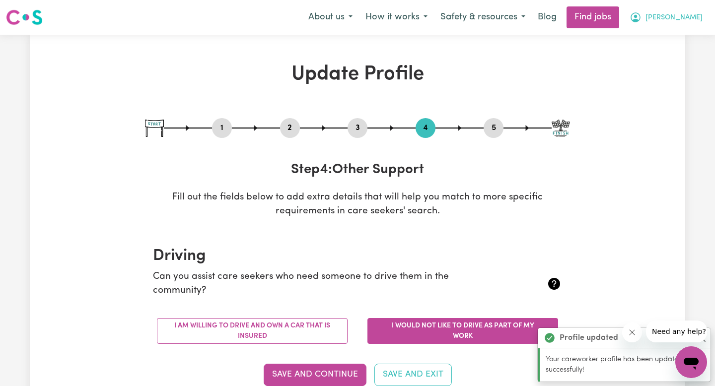
click at [642, 21] on icon "My Account" at bounding box center [636, 17] width 12 height 12
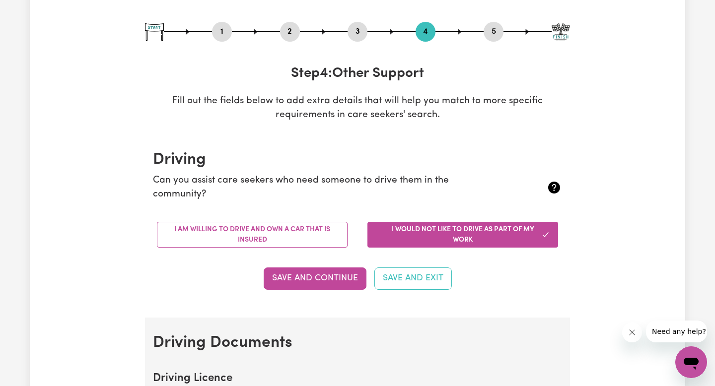
scroll to position [105, 0]
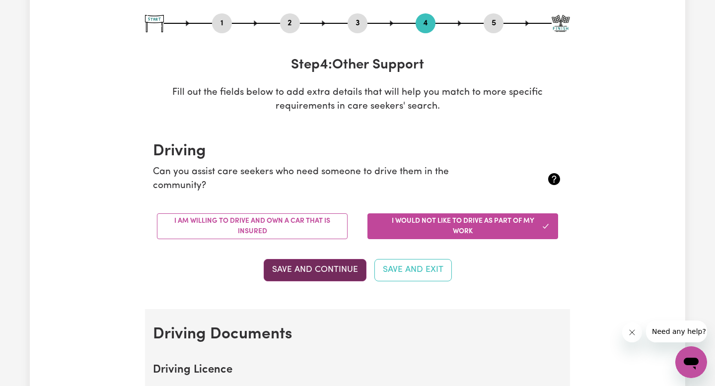
click at [284, 276] on button "Save and Continue" at bounding box center [315, 270] width 103 height 22
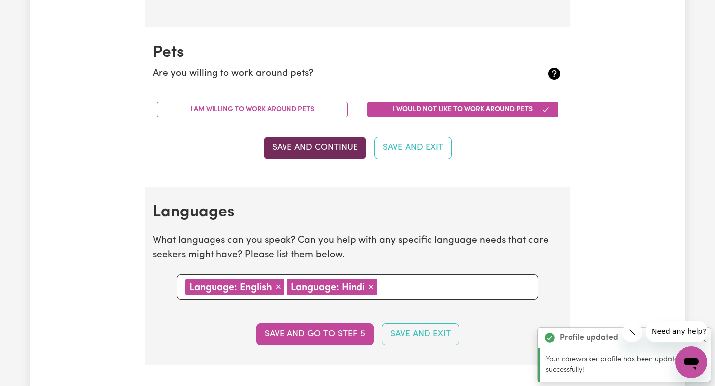
click at [328, 147] on button "Save and Continue" at bounding box center [315, 148] width 103 height 22
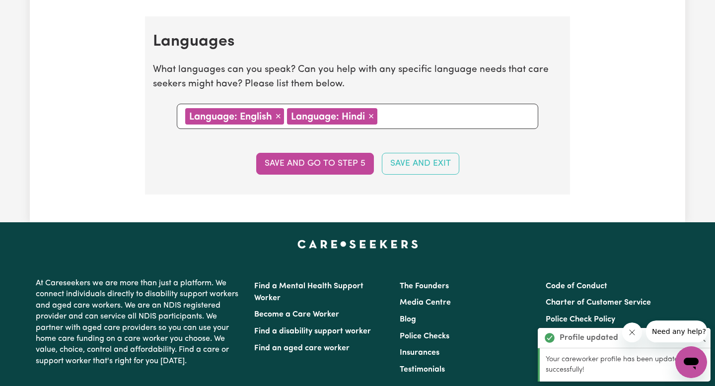
scroll to position [1029, 0]
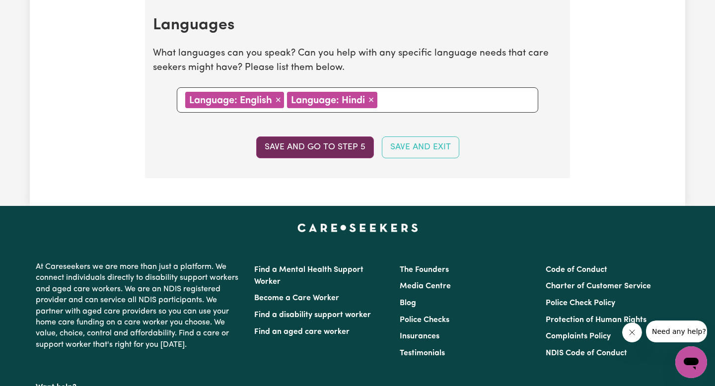
click at [331, 155] on button "Save and go to step 5" at bounding box center [315, 148] width 118 height 22
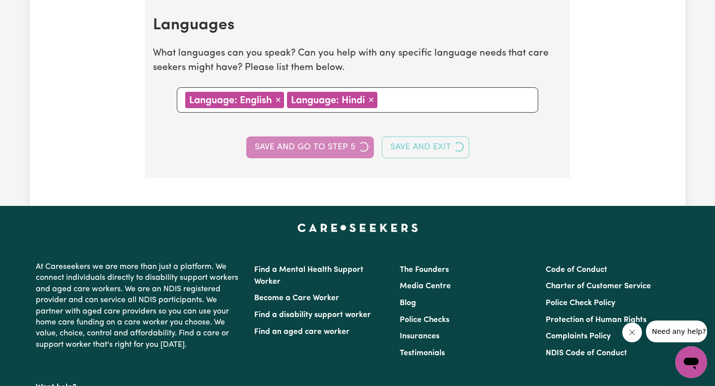
select select "I am working in another industry"
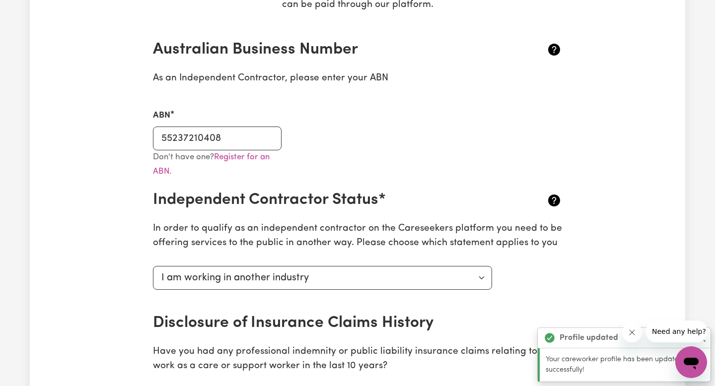
scroll to position [1074, 0]
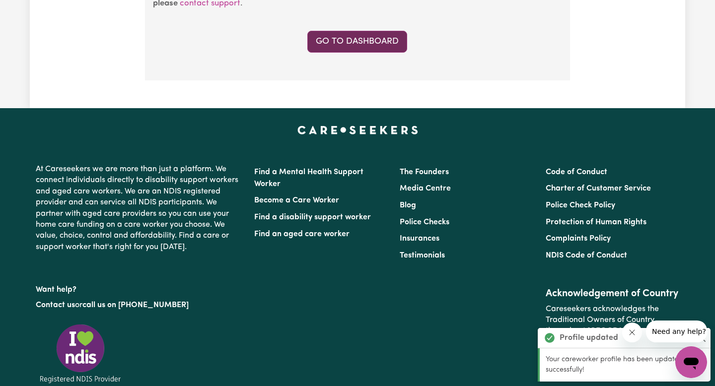
click at [355, 41] on link "Go to Dashboard" at bounding box center [357, 42] width 100 height 22
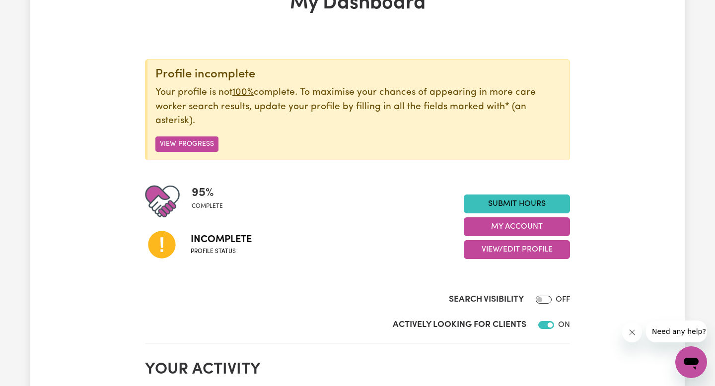
scroll to position [73, 0]
